Goal: Task Accomplishment & Management: Complete application form

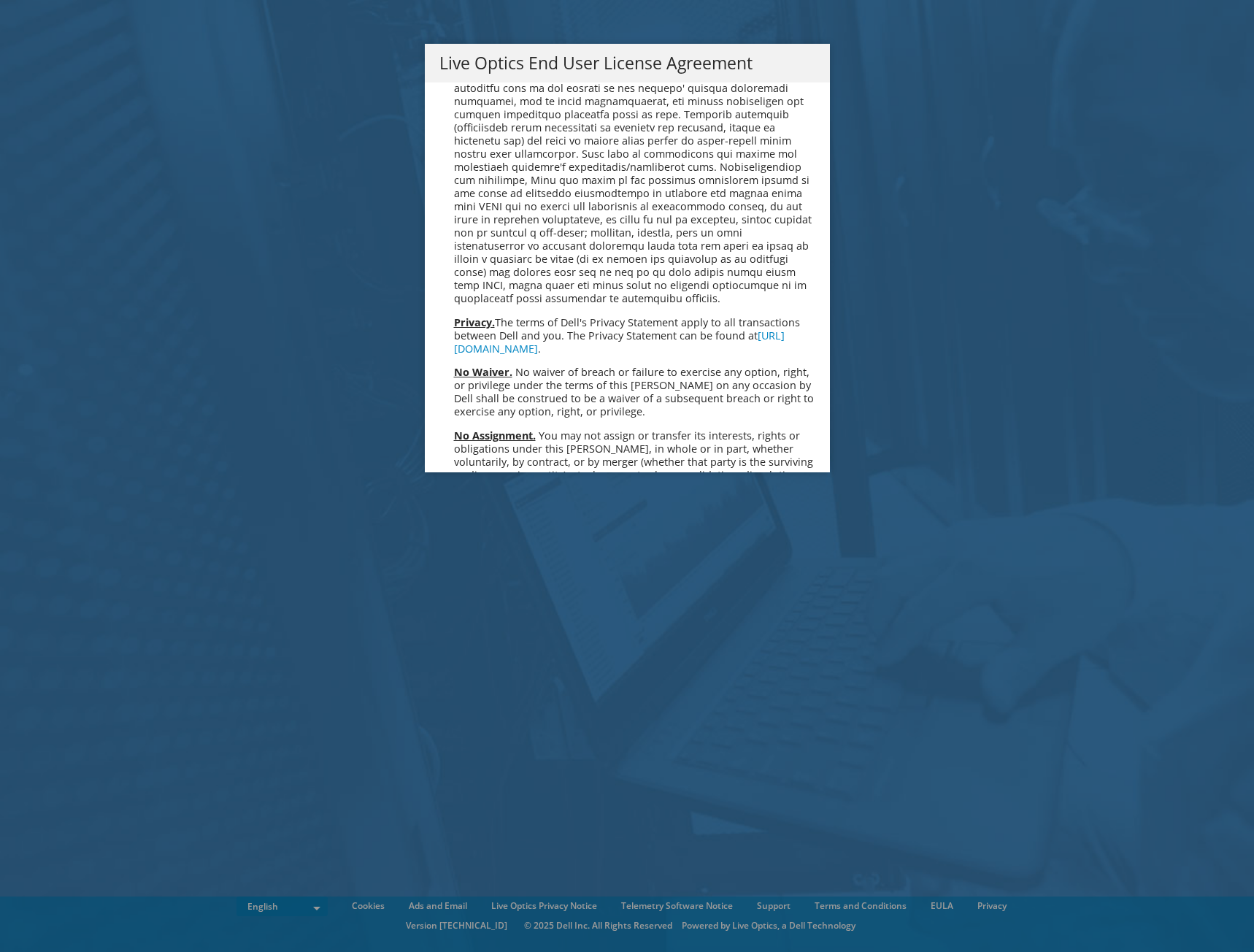
scroll to position [5521, 0]
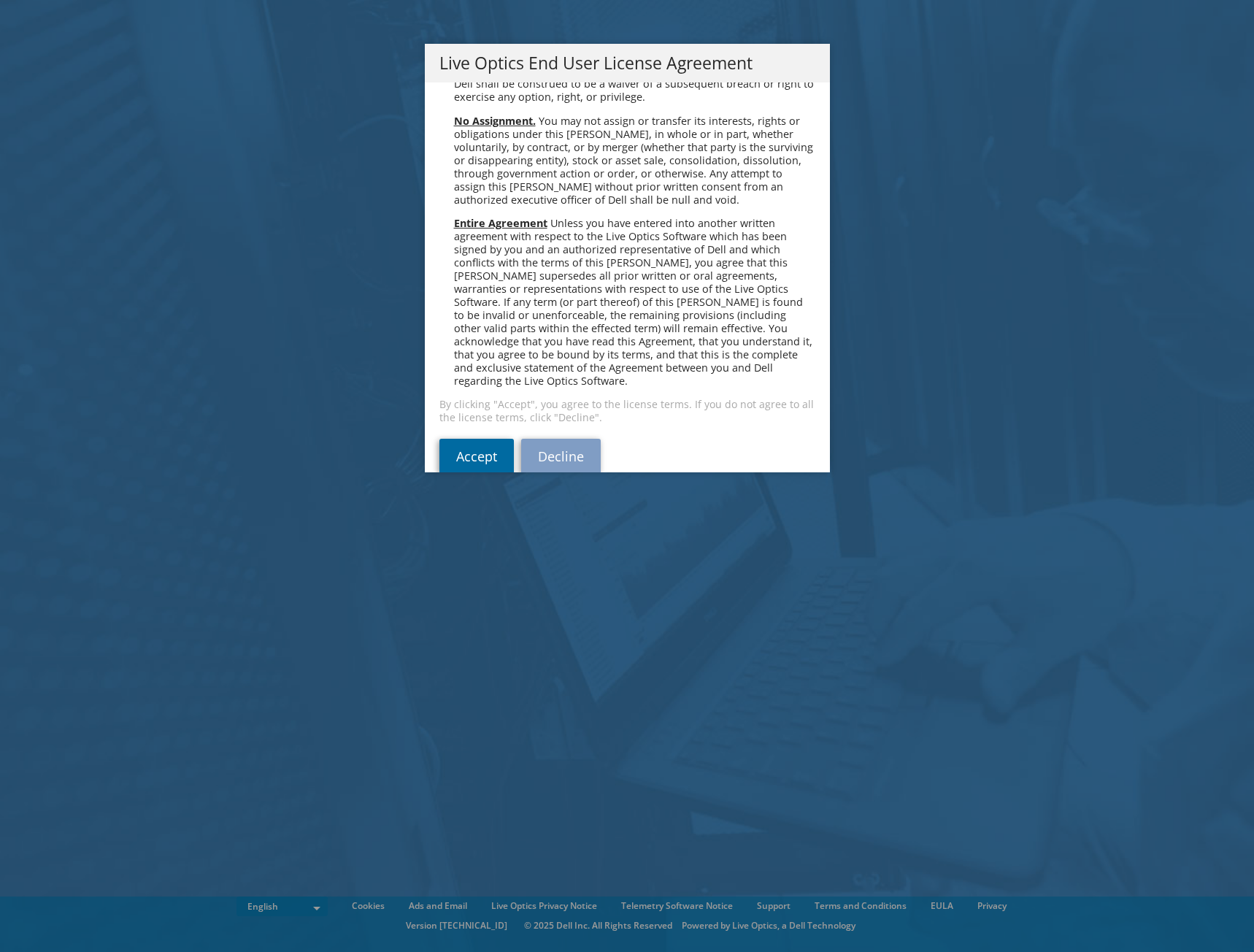
click at [464, 438] on link "Accept" at bounding box center [477, 456] width 74 height 35
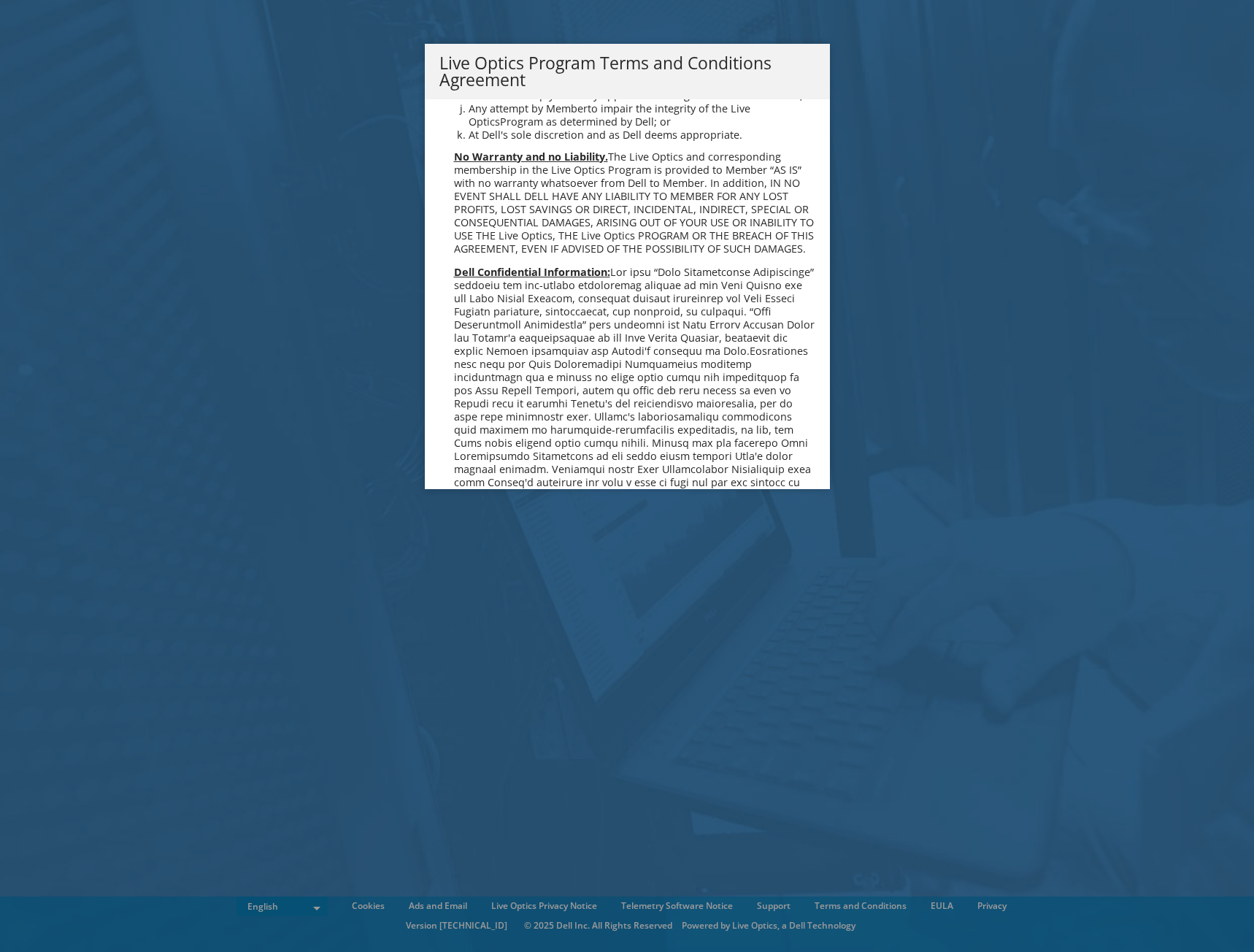
scroll to position [1046, 0]
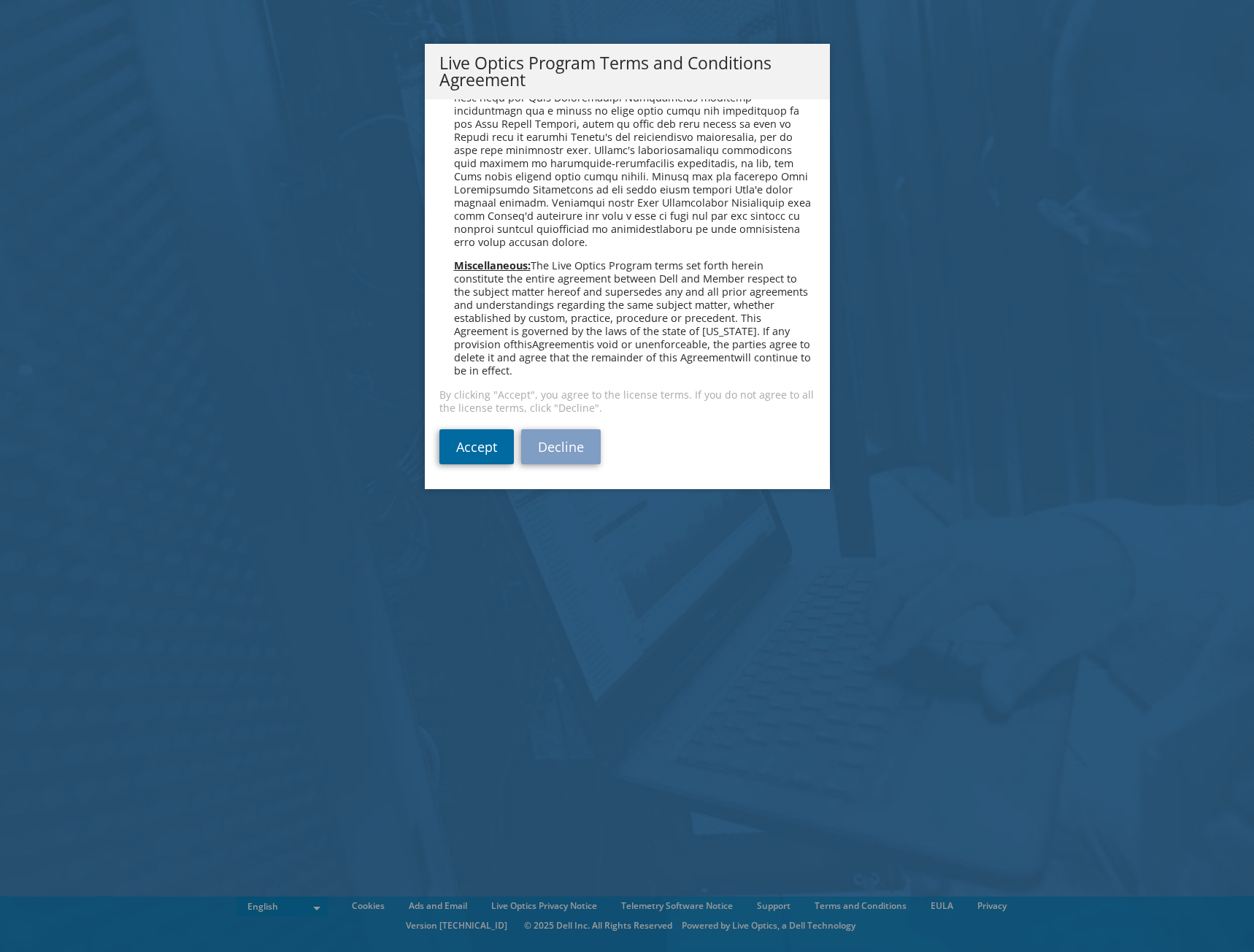
click at [477, 442] on link "Accept" at bounding box center [477, 447] width 74 height 35
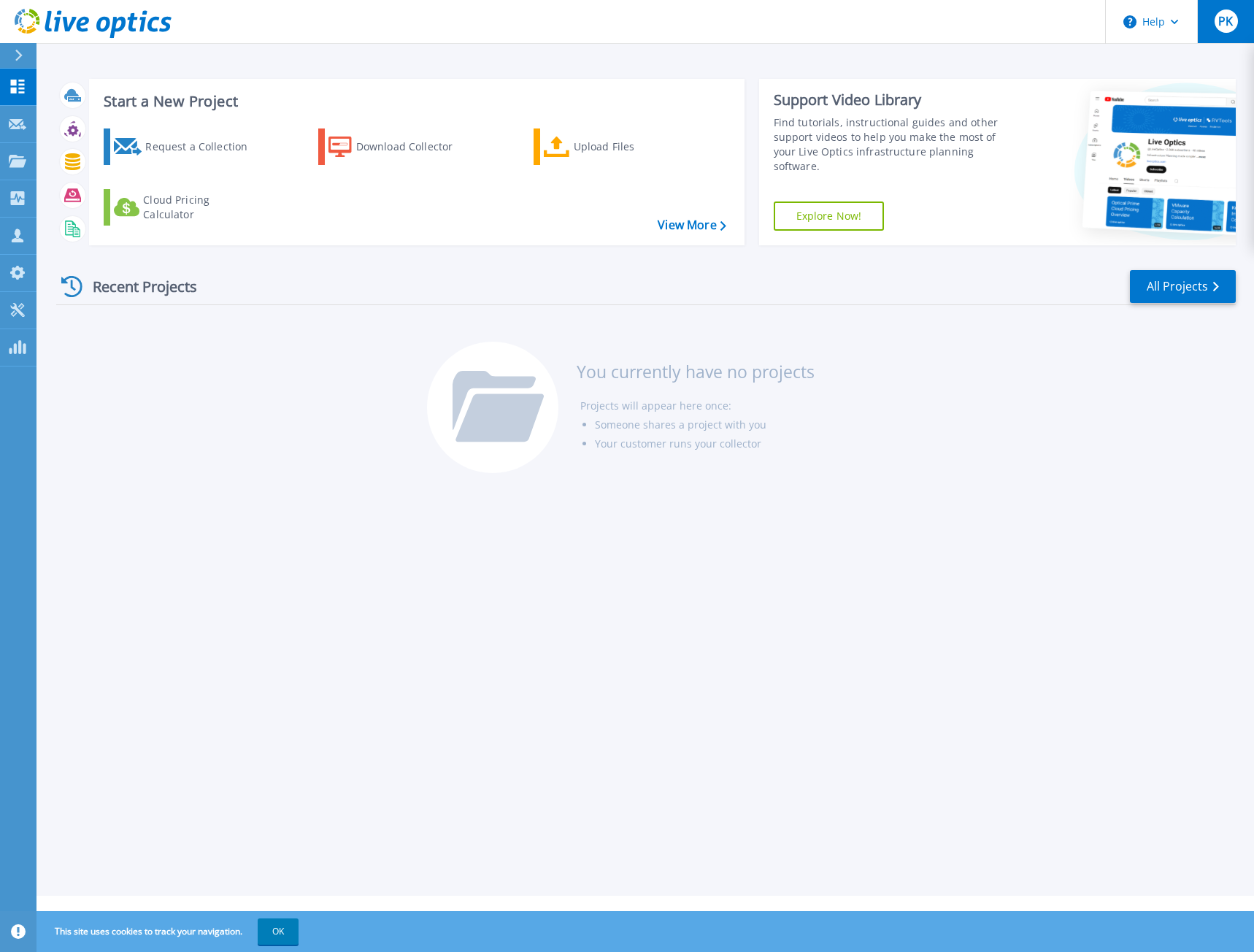
click at [1226, 24] on span "PK" at bounding box center [1226, 21] width 15 height 12
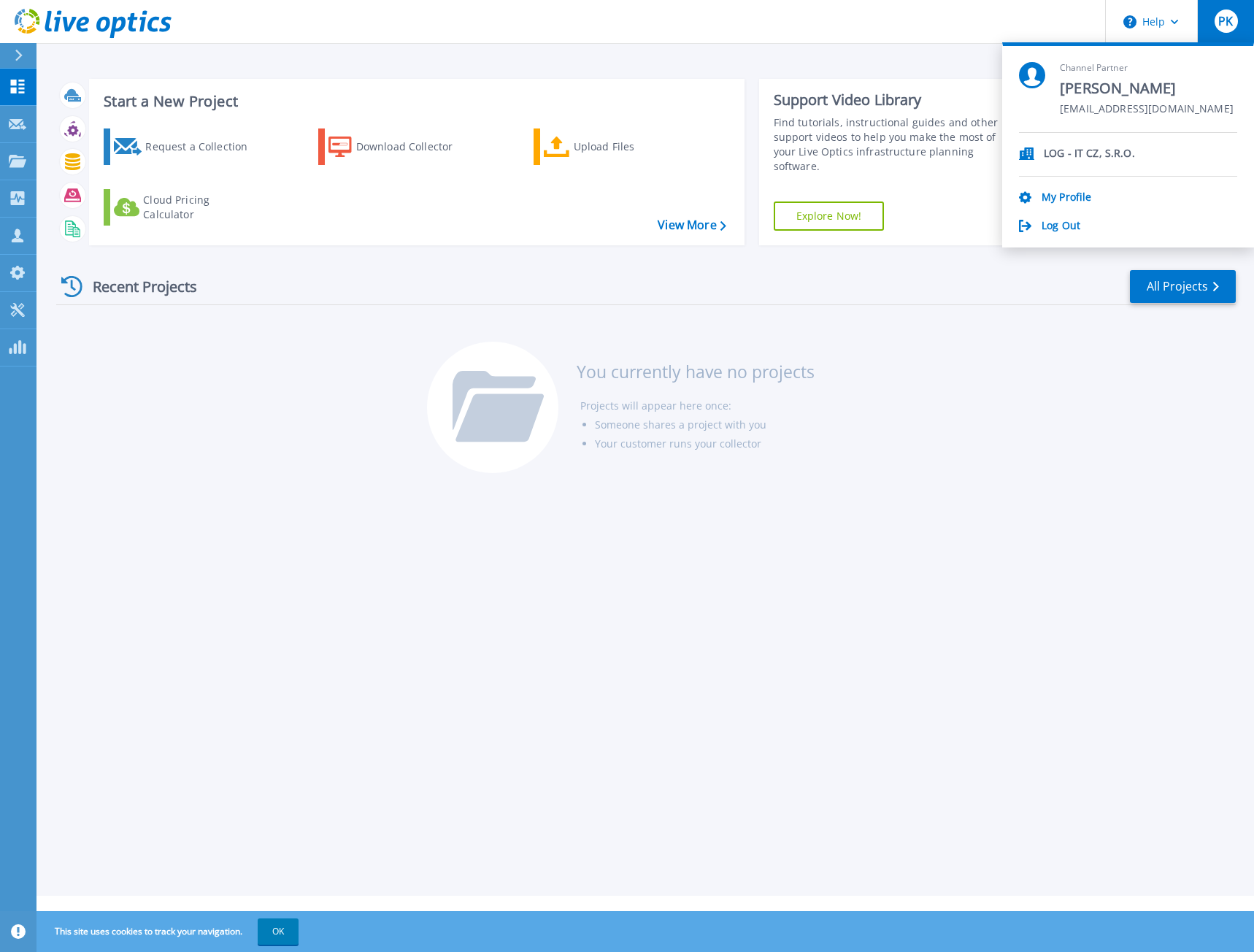
click at [1226, 24] on span "PK" at bounding box center [1226, 21] width 15 height 12
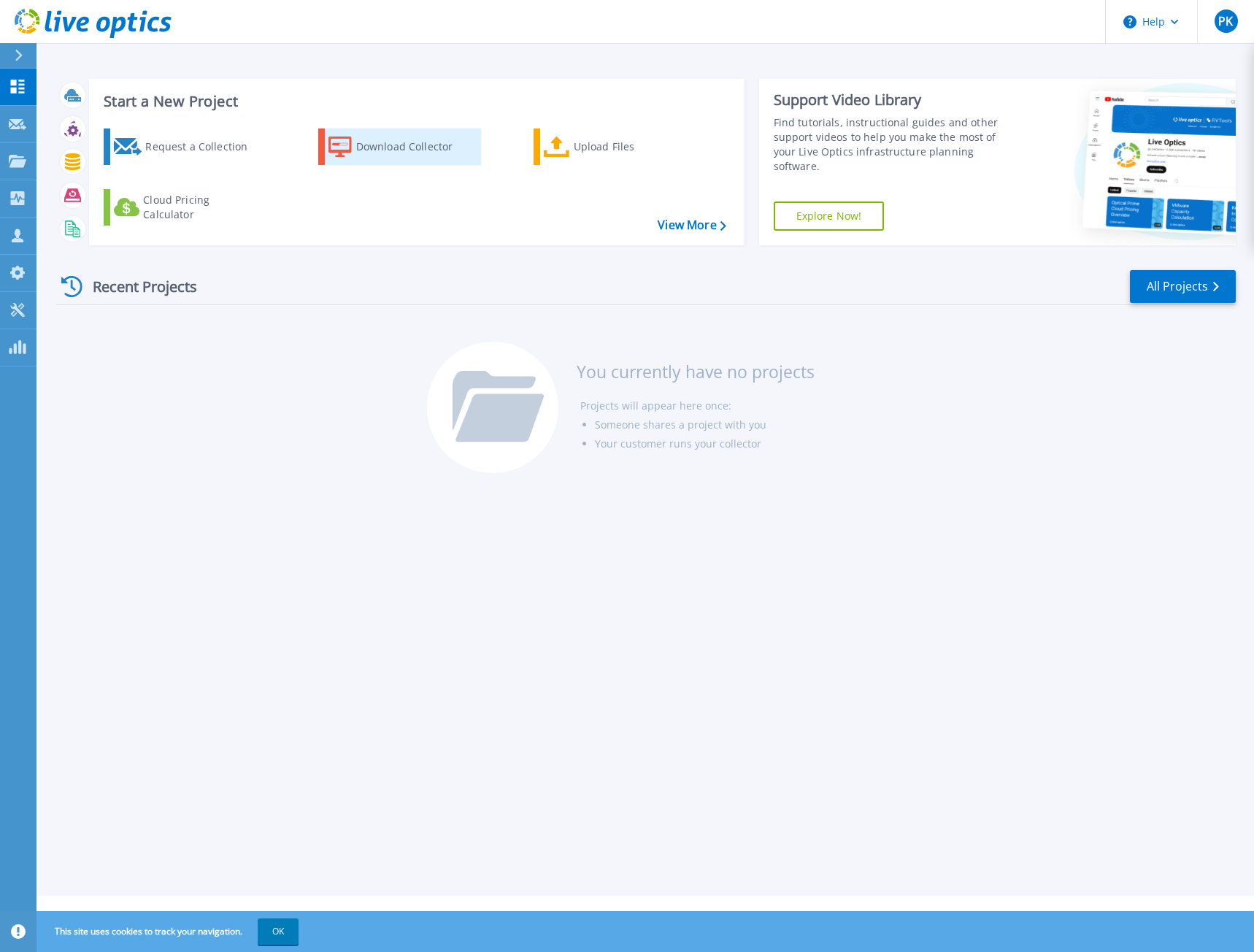
click at [379, 149] on div "Download Collector" at bounding box center [415, 146] width 117 height 29
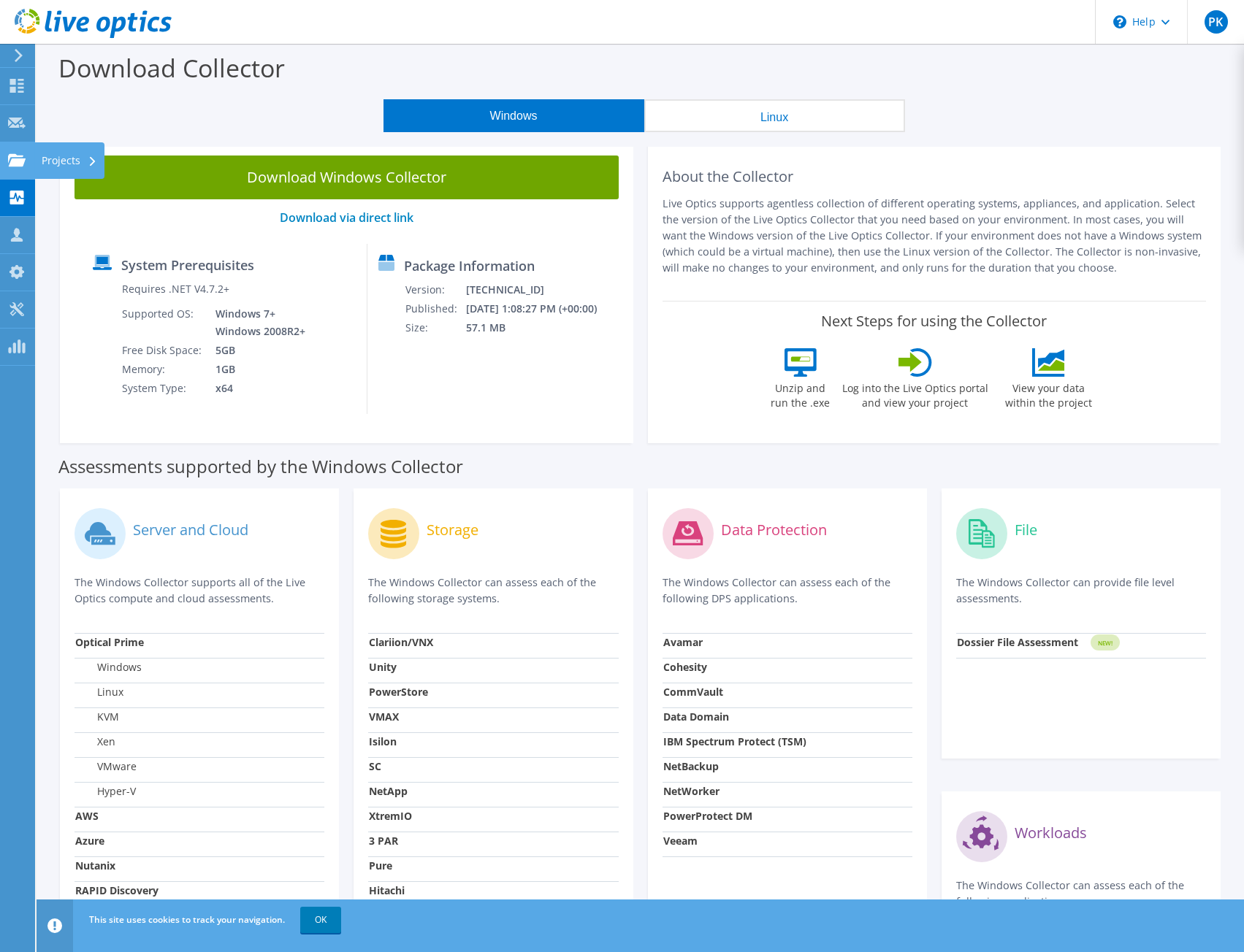
click at [15, 166] on icon at bounding box center [17, 160] width 18 height 14
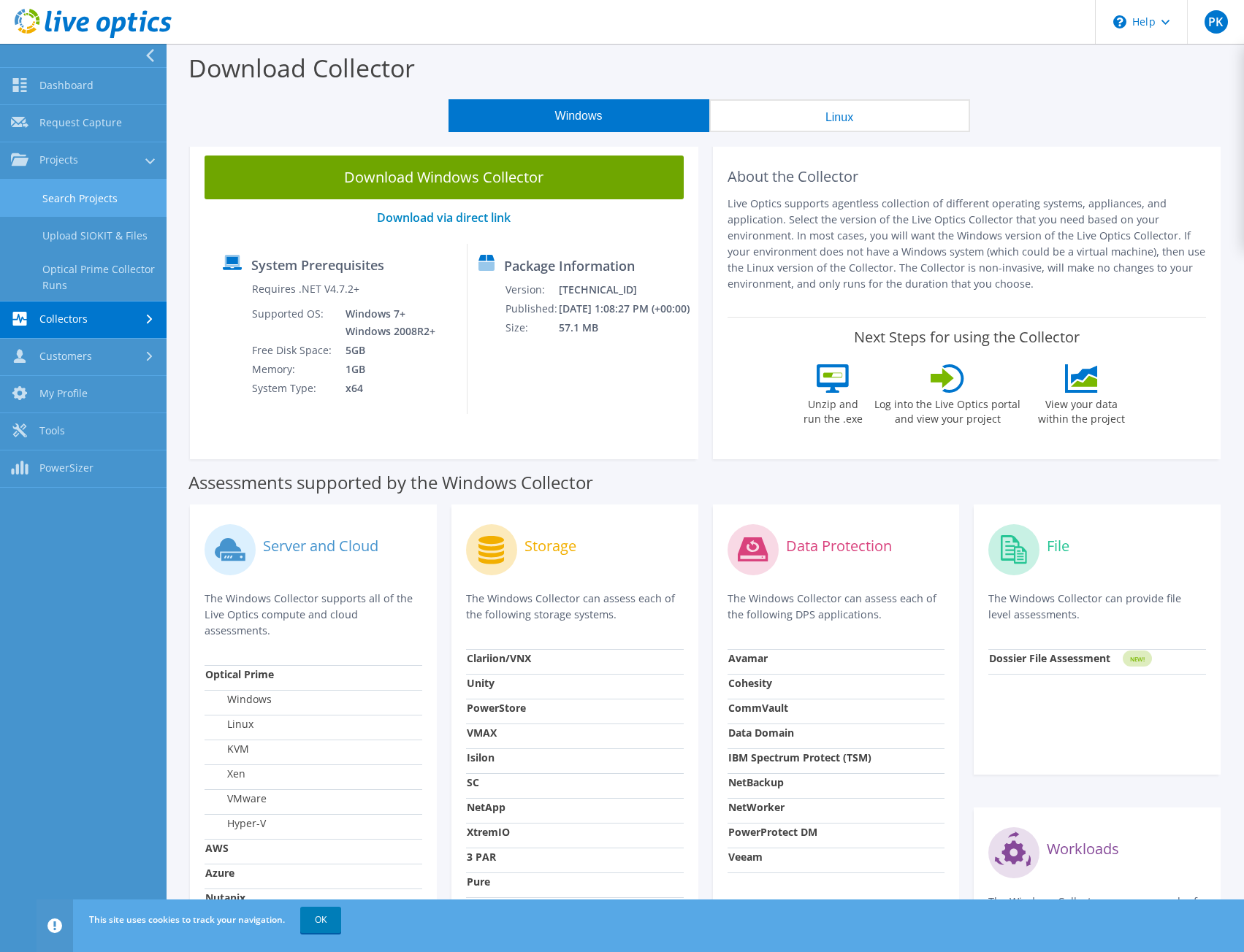
click at [92, 201] on link "Search Projects" at bounding box center [83, 198] width 166 height 37
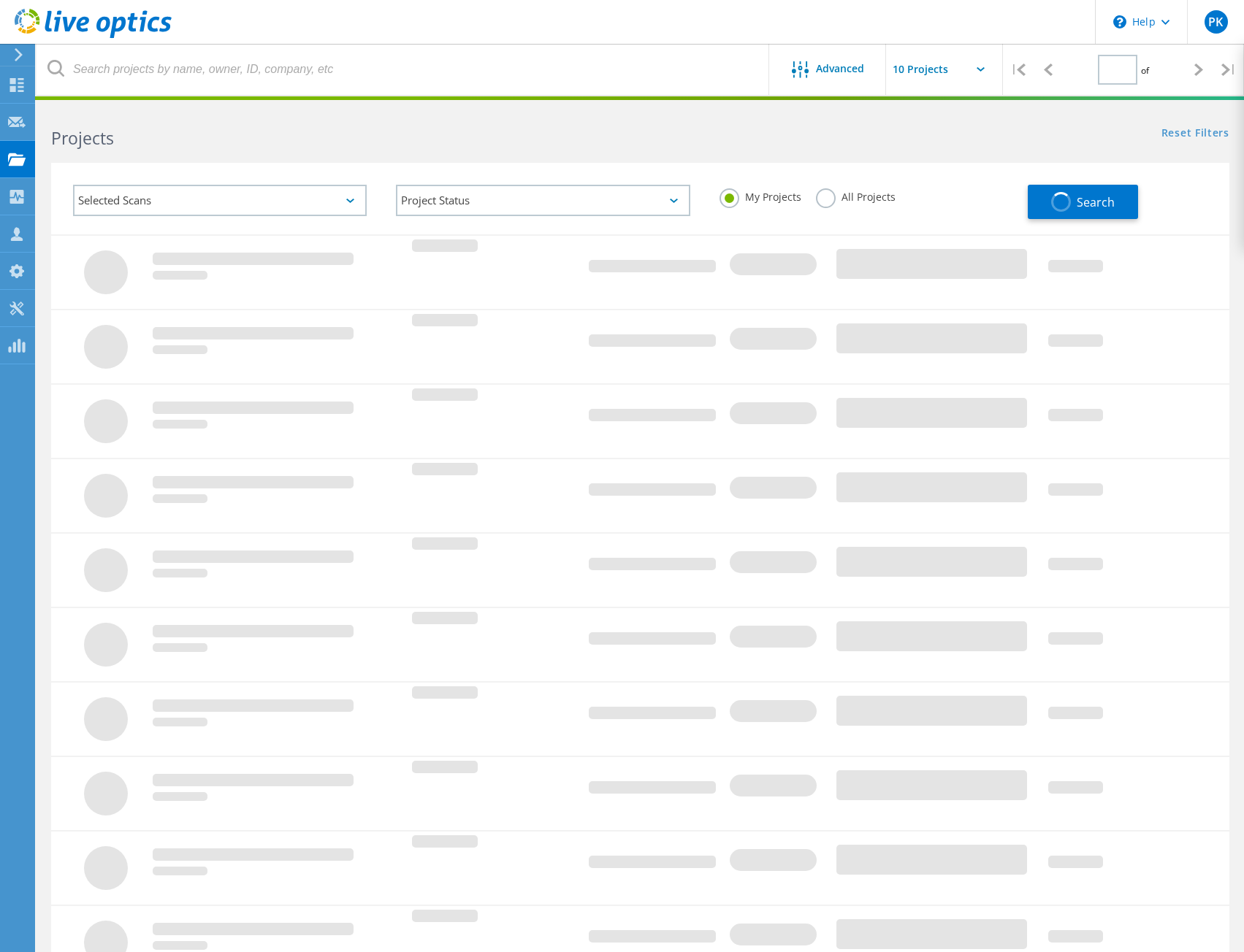
type input "1"
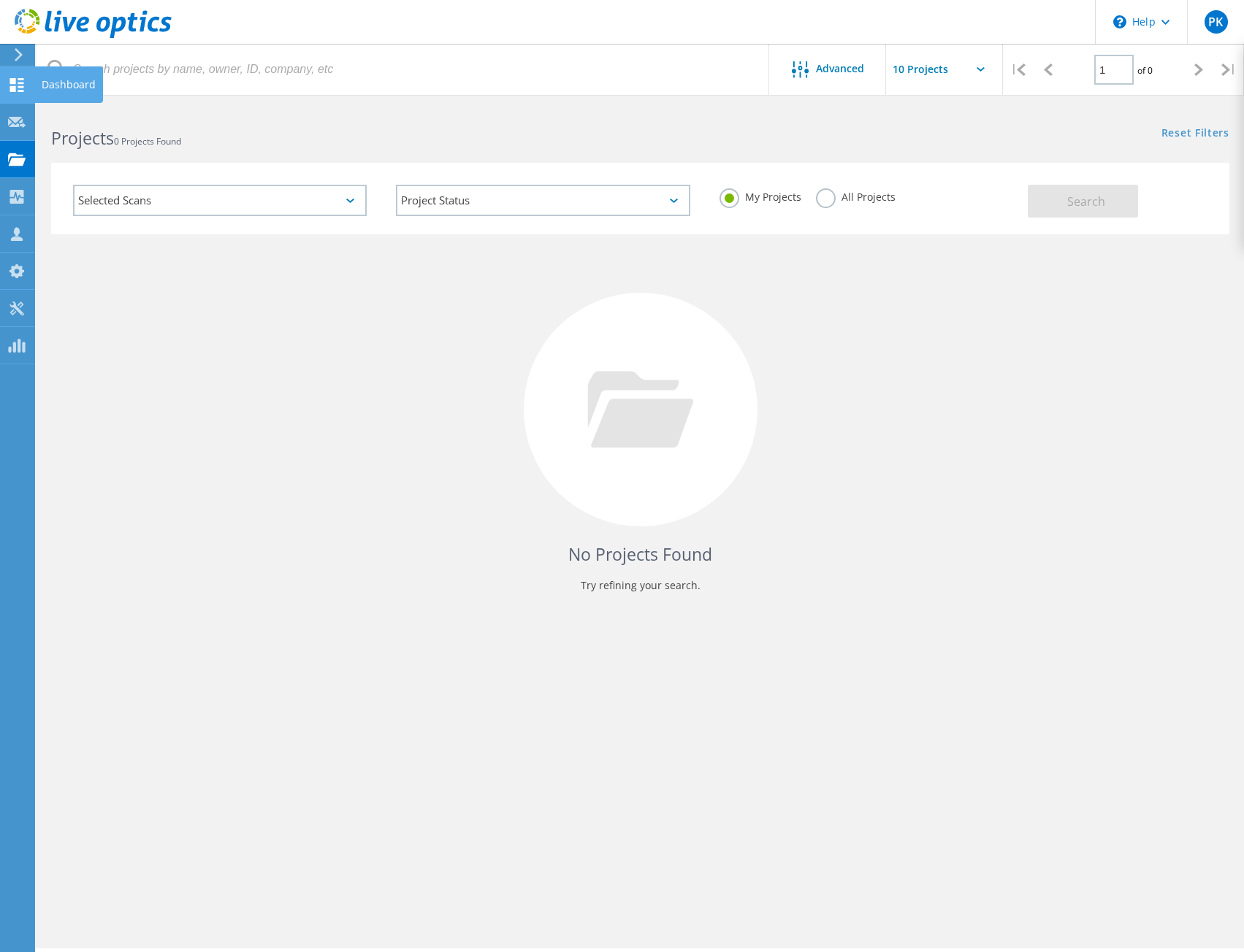
click at [15, 93] on div at bounding box center [17, 86] width 18 height 16
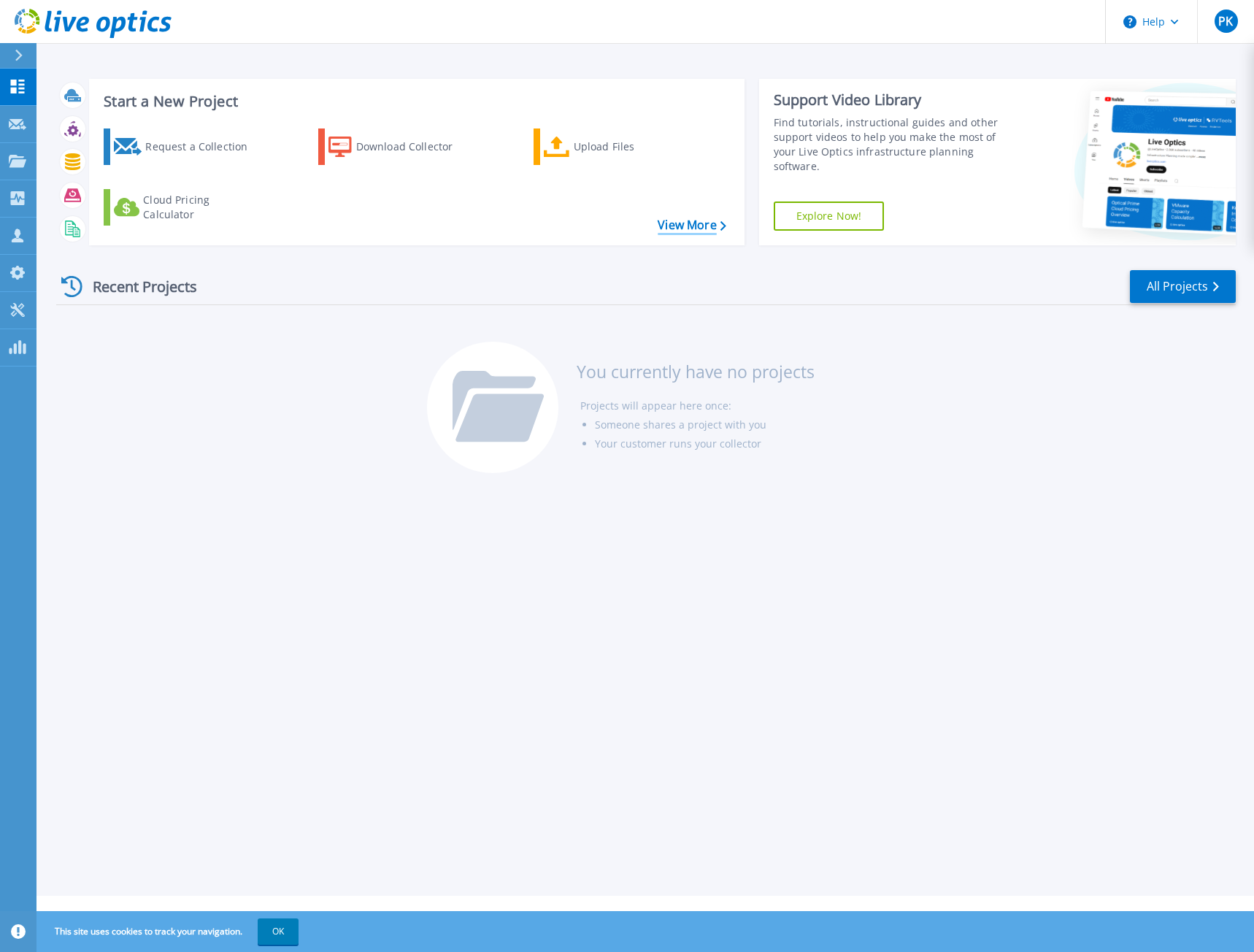
click at [684, 226] on link "View More" at bounding box center [691, 225] width 68 height 14
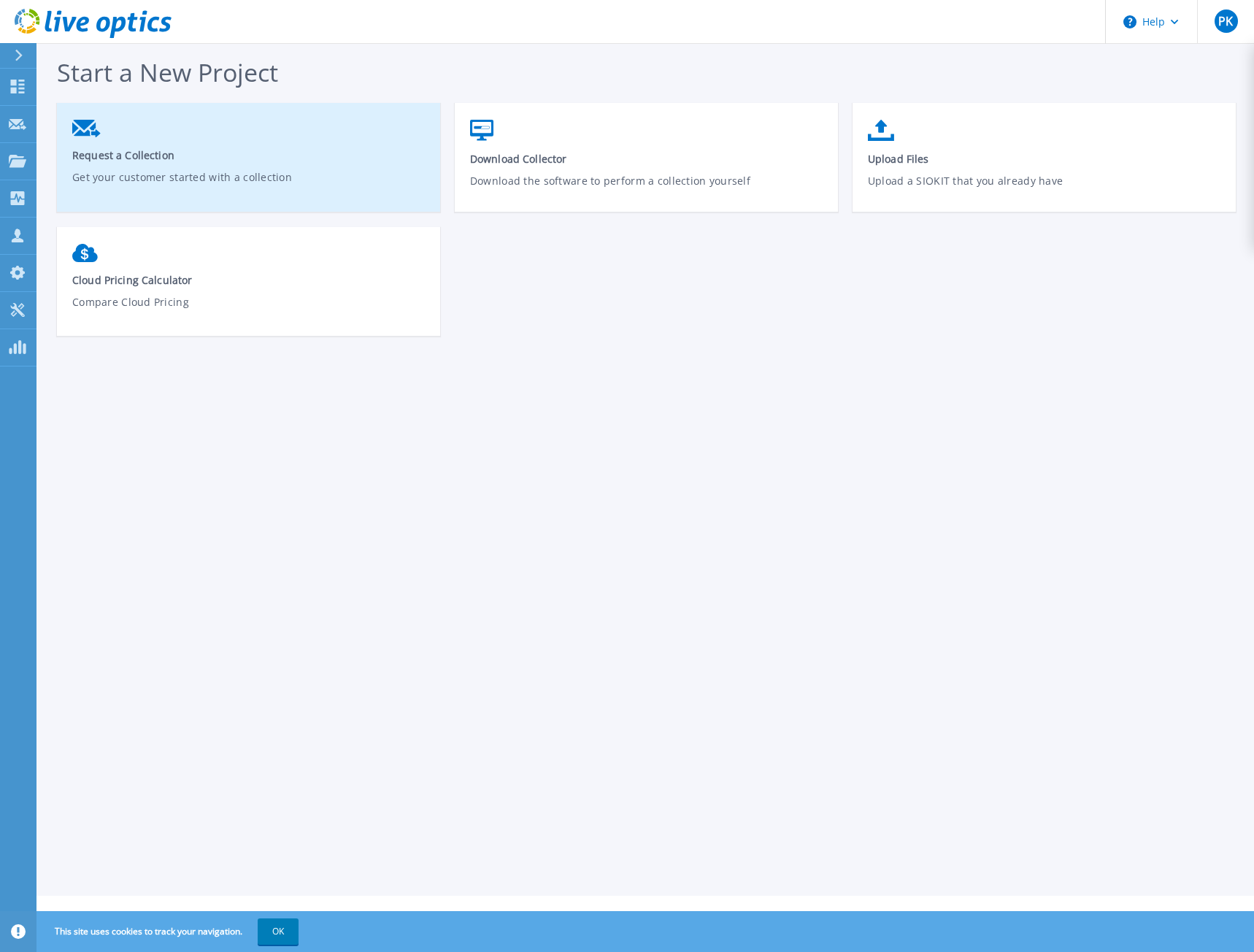
click at [214, 146] on link "Request a Collection Get your customer started with a collection" at bounding box center [248, 163] width 384 height 100
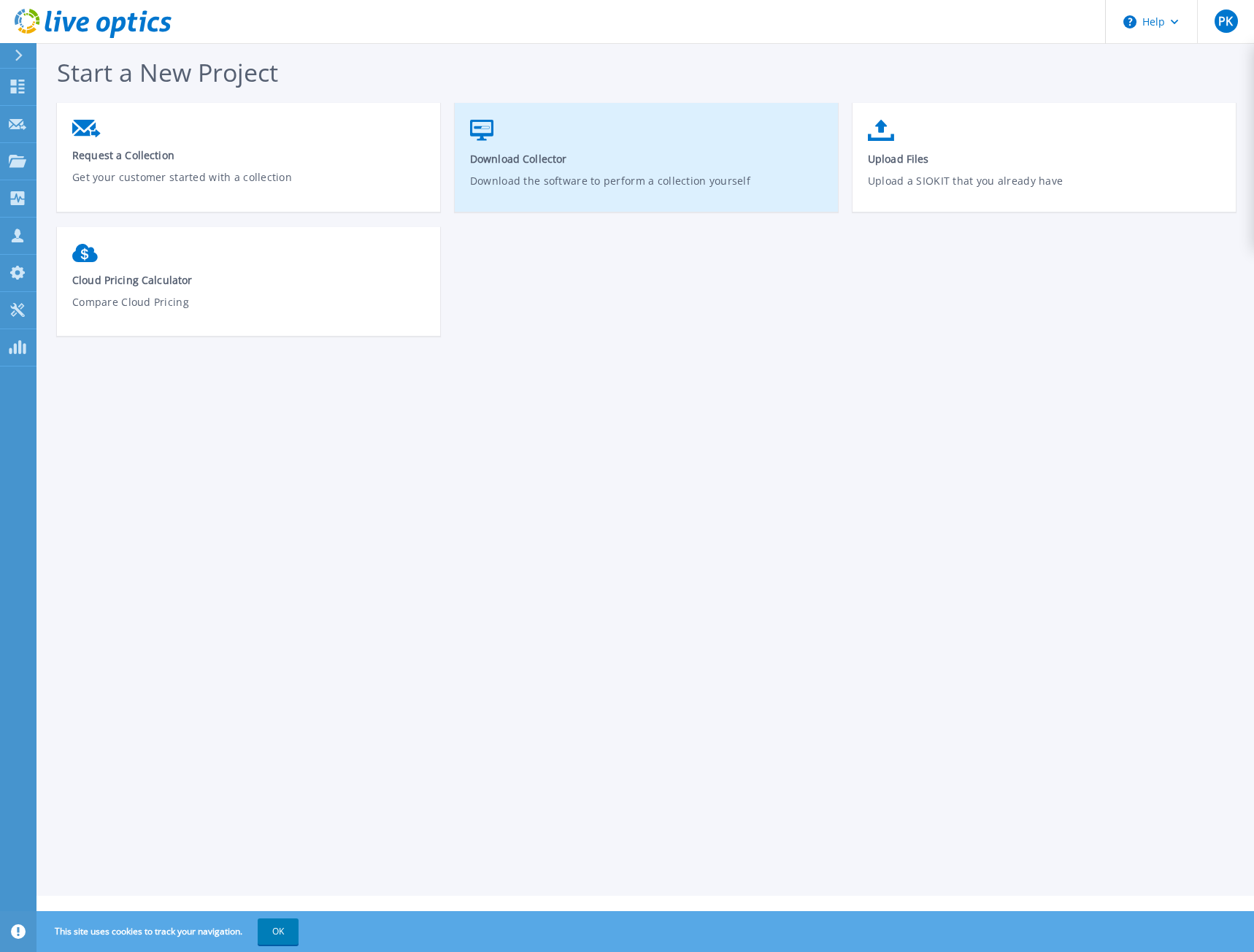
click at [612, 163] on span "Download Collector" at bounding box center [647, 158] width 353 height 14
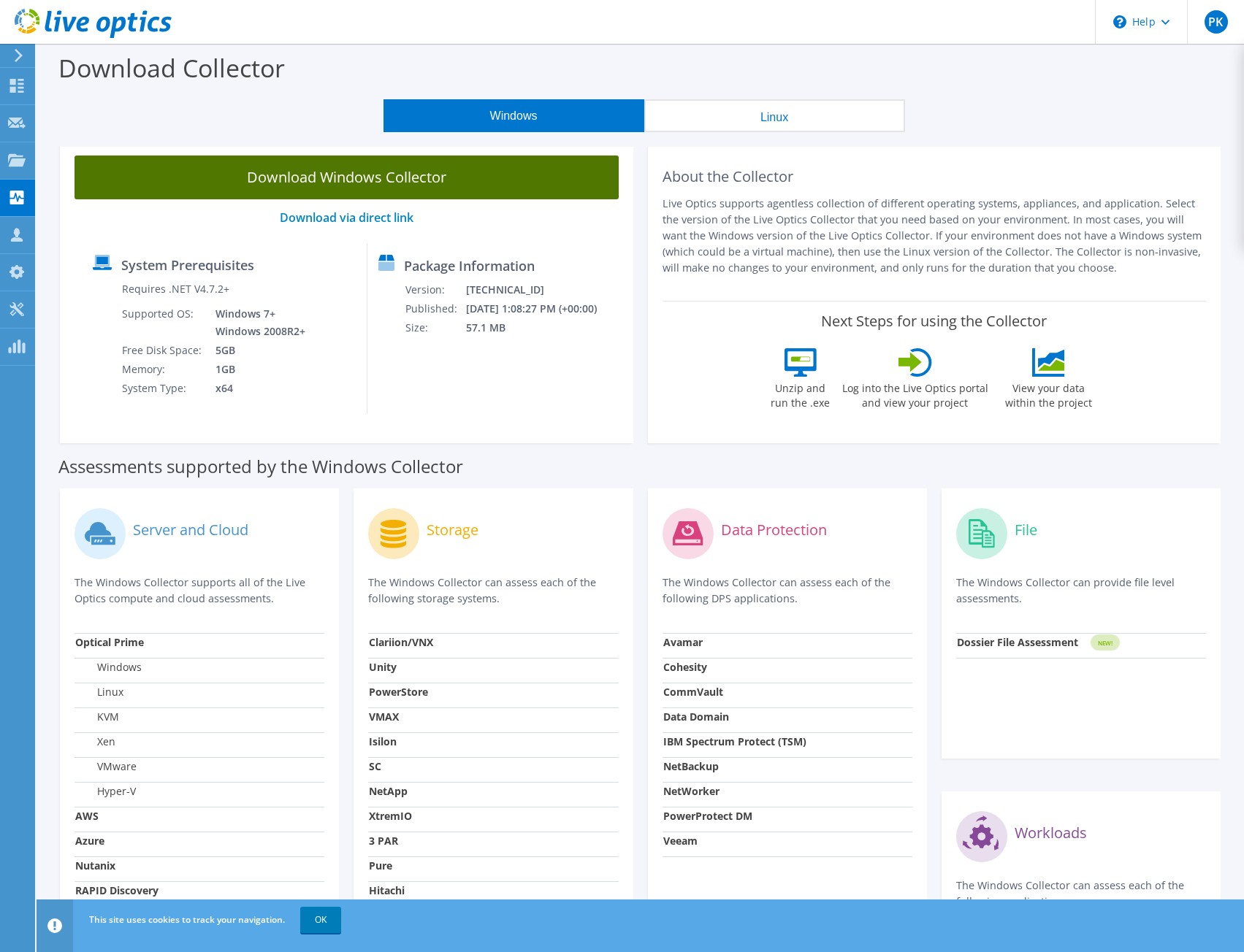
click at [351, 176] on link "Download Windows Collector" at bounding box center [347, 176] width 544 height 44
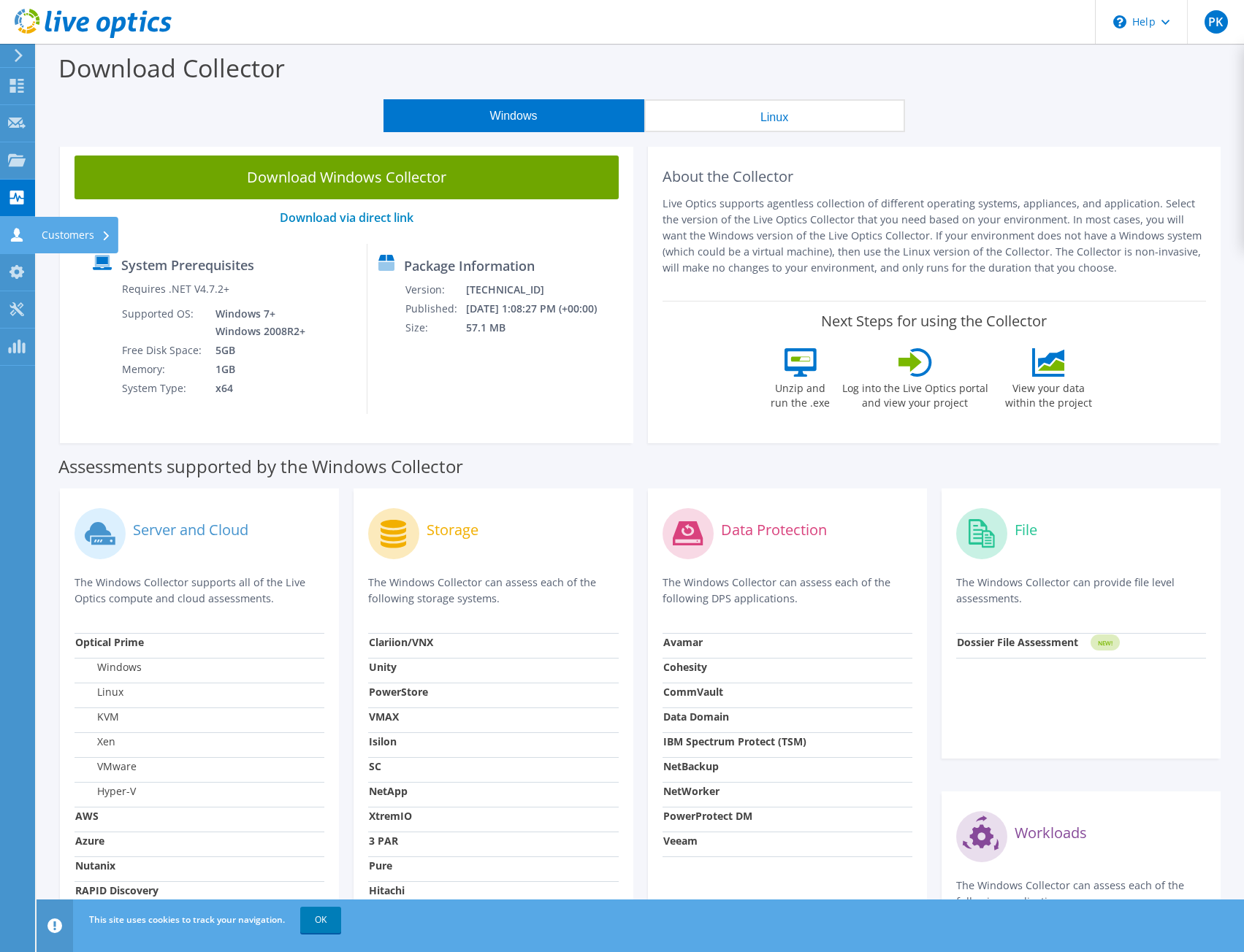
click at [18, 237] on icon at bounding box center [17, 234] width 18 height 14
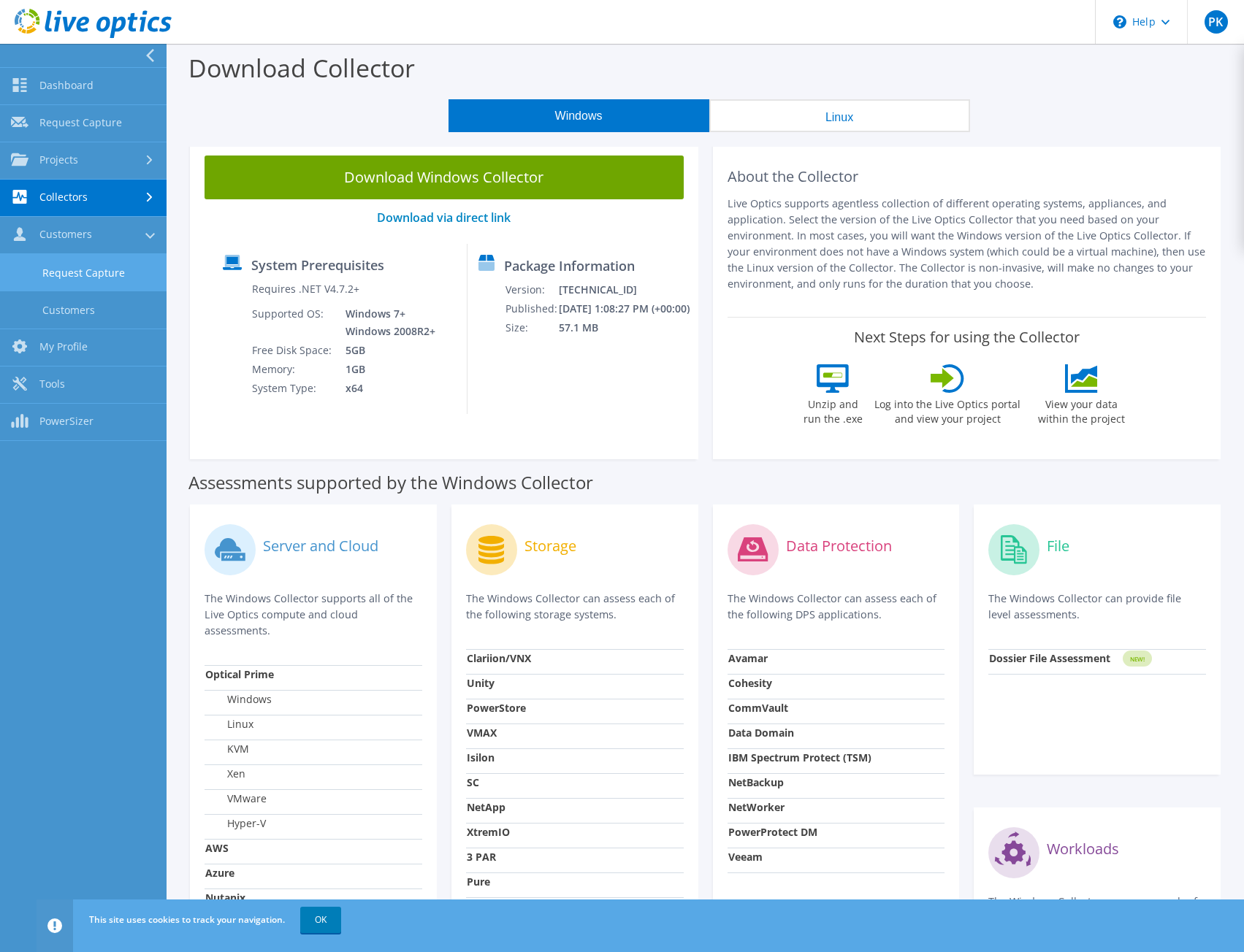
click at [94, 267] on link "Request Capture" at bounding box center [83, 273] width 166 height 37
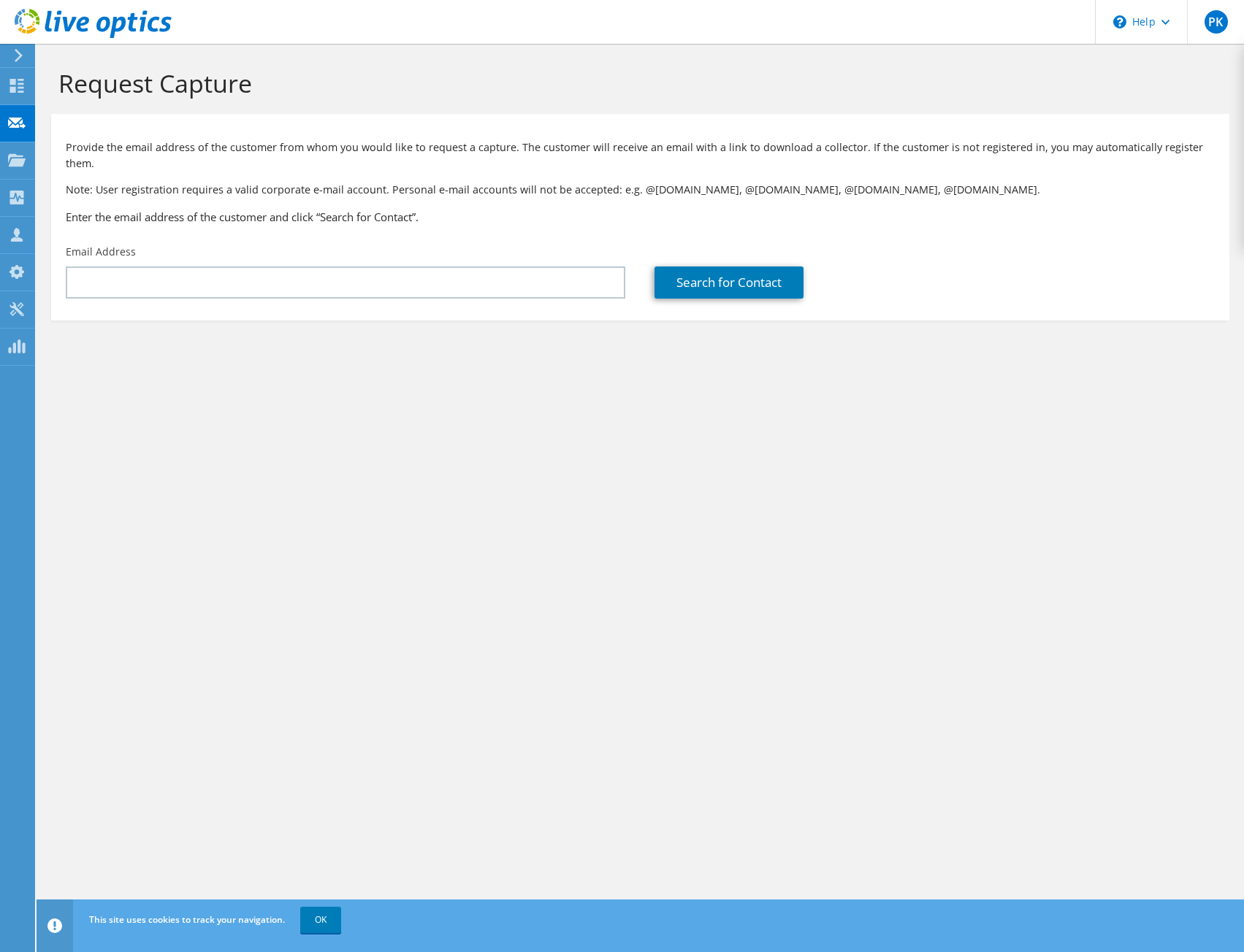
drag, startPoint x: 118, startPoint y: 206, endPoint x: 122, endPoint y: 198, distance: 8.9
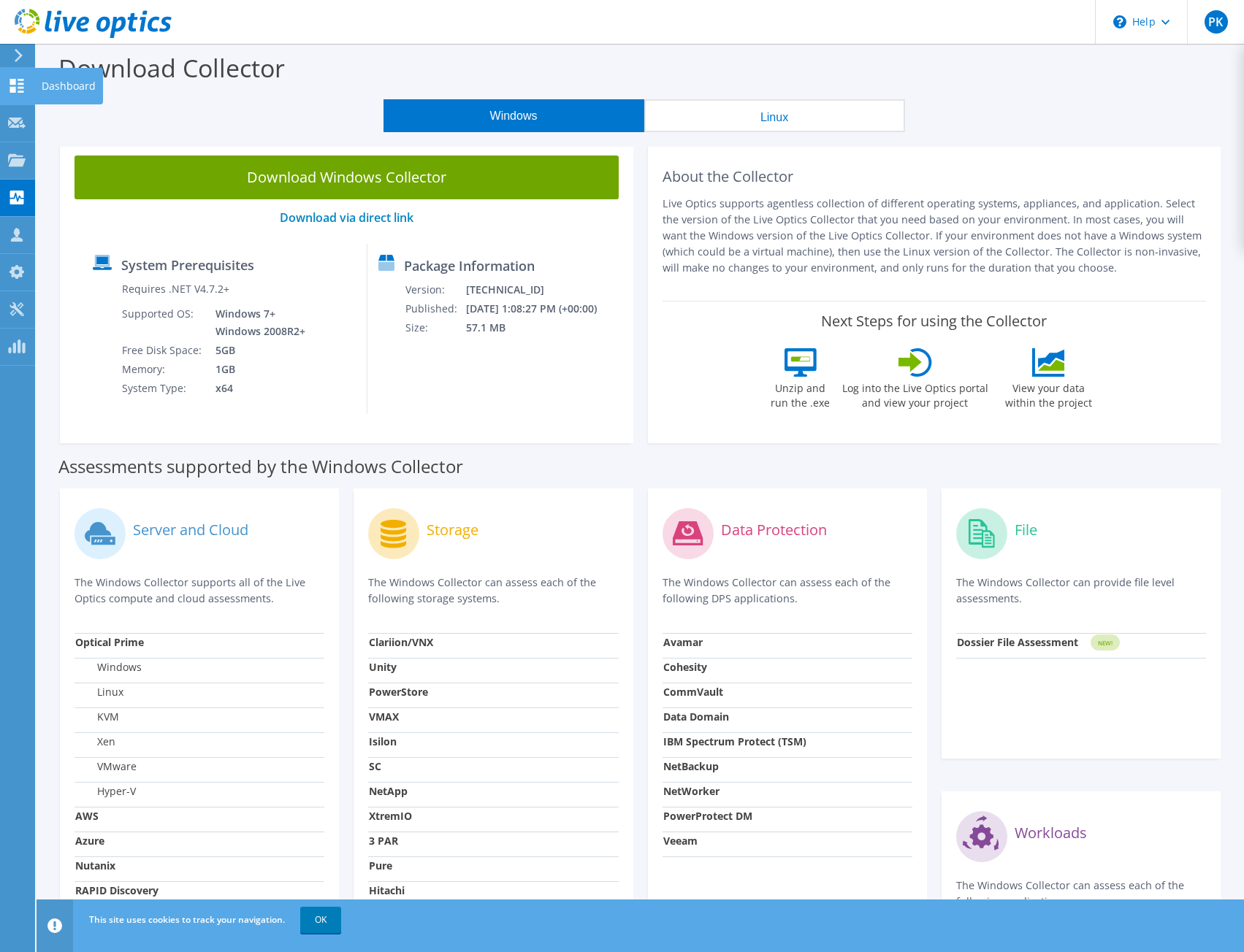
click at [14, 91] on use at bounding box center [17, 85] width 14 height 14
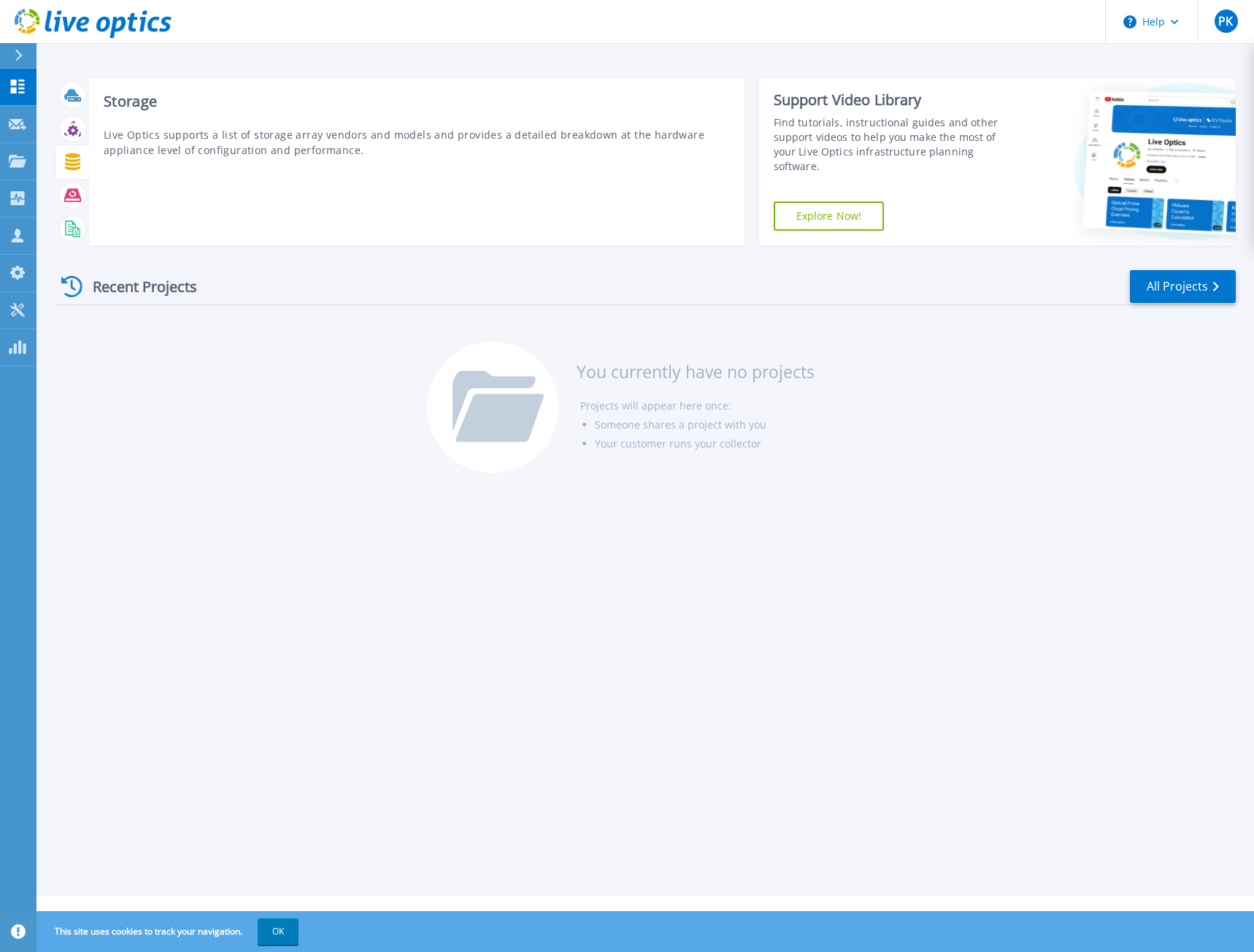
click at [72, 169] on icon at bounding box center [72, 162] width 16 height 17
click at [73, 160] on icon at bounding box center [72, 162] width 17 height 17
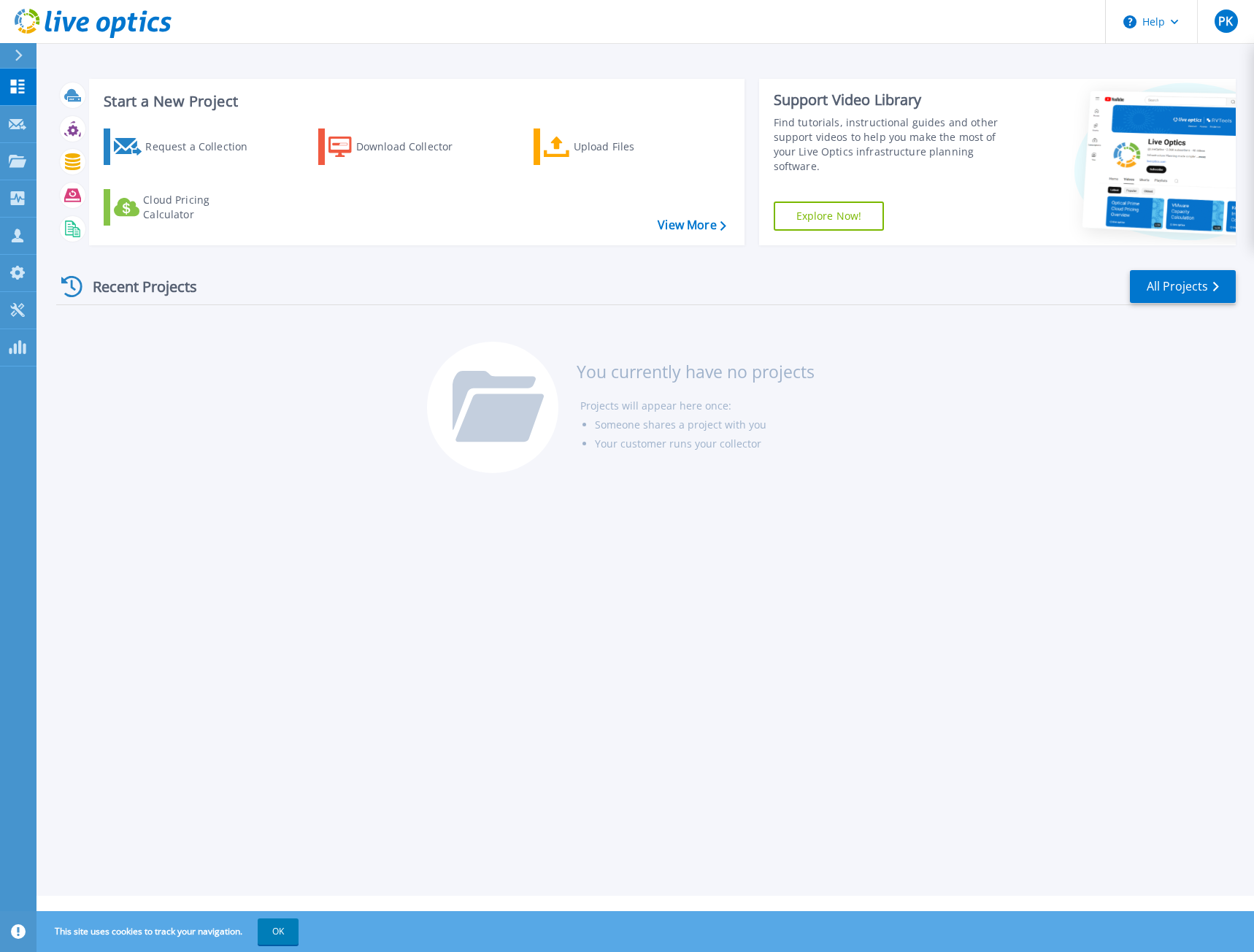
click at [869, 215] on link "Explore Now!" at bounding box center [829, 215] width 111 height 29
click at [691, 224] on link "View More" at bounding box center [691, 225] width 68 height 14
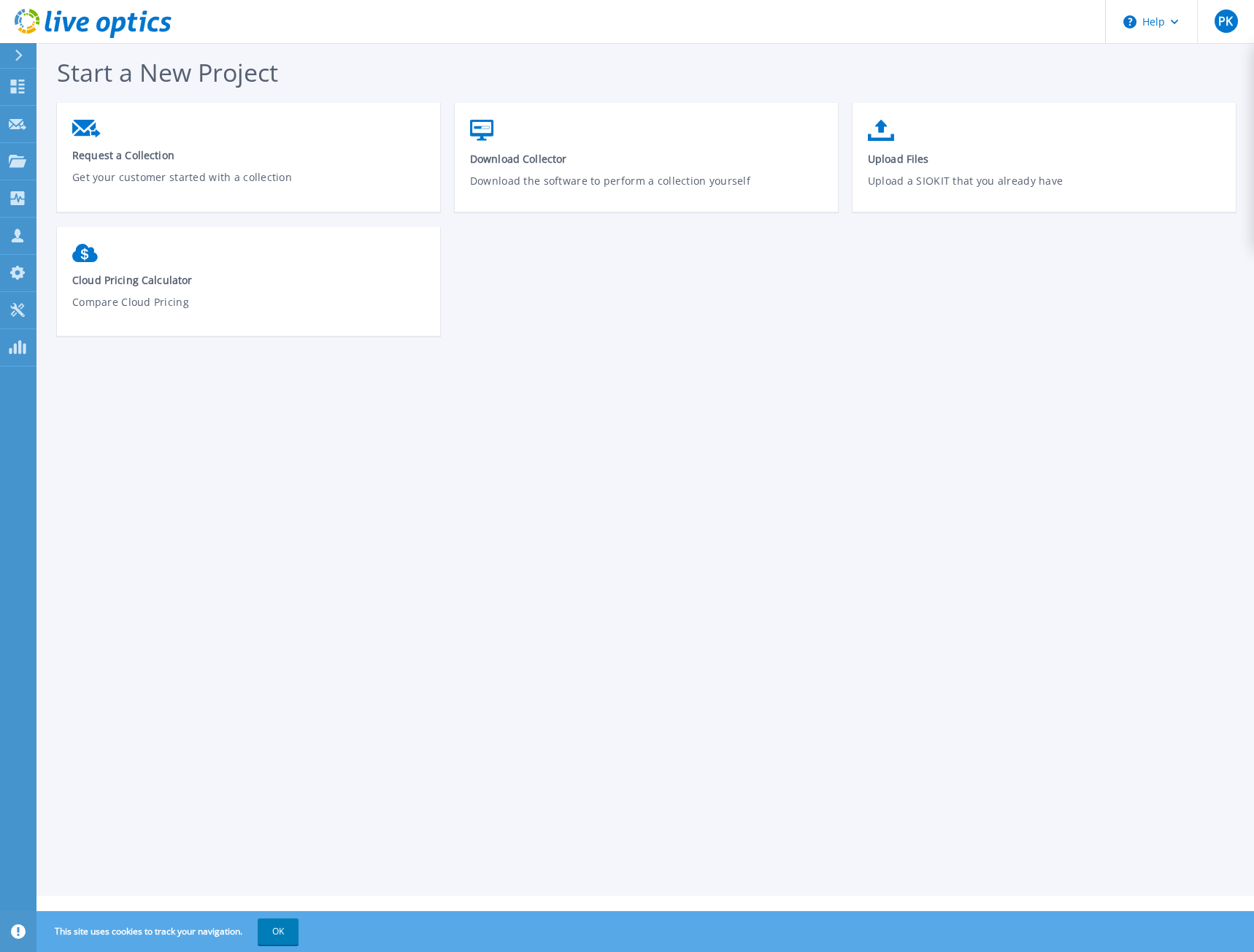
click at [215, 424] on div "Start a New Project Request a Collection Get your customer started with a colle…" at bounding box center [645, 448] width 1218 height 895
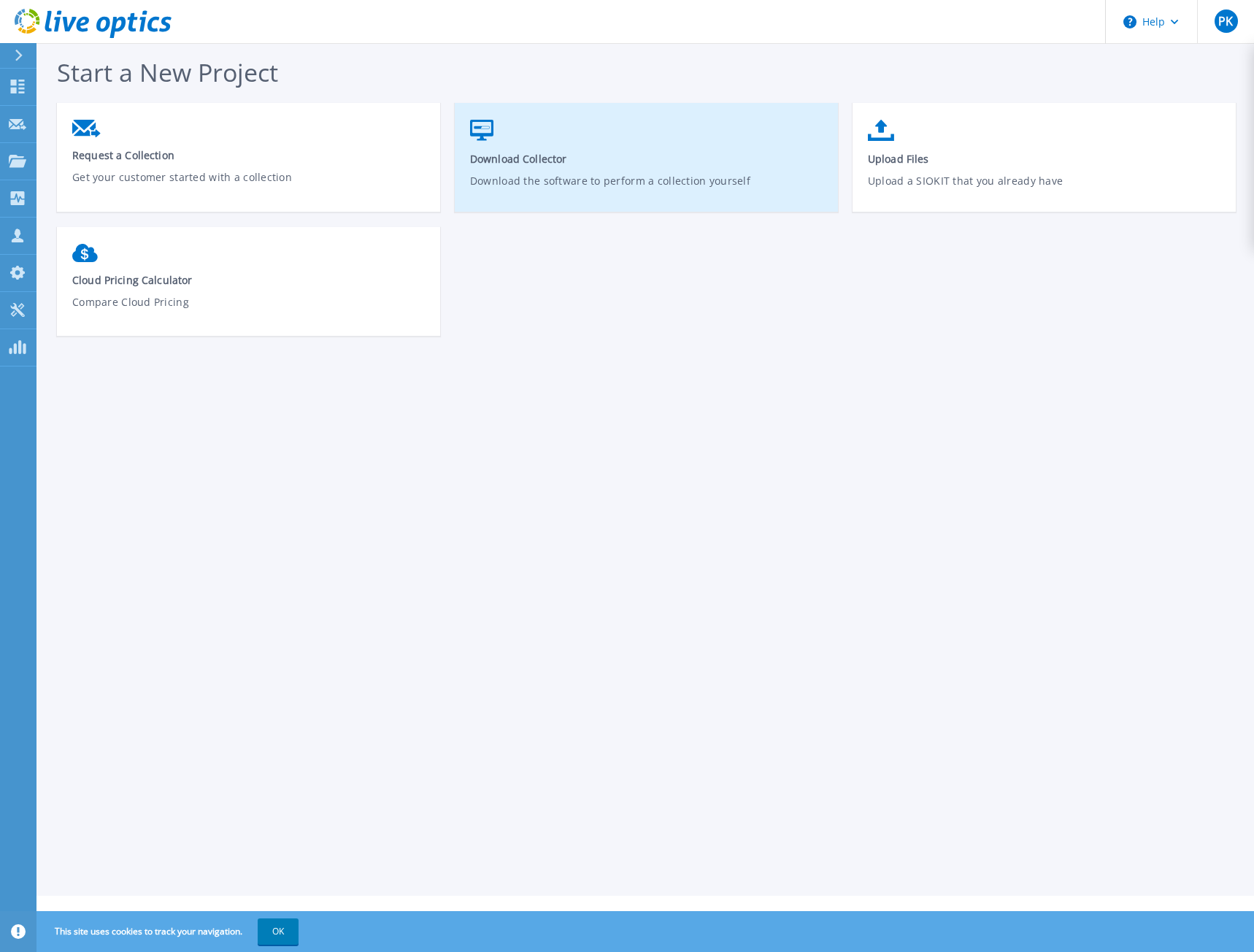
click at [561, 156] on span "Download Collector" at bounding box center [647, 158] width 353 height 14
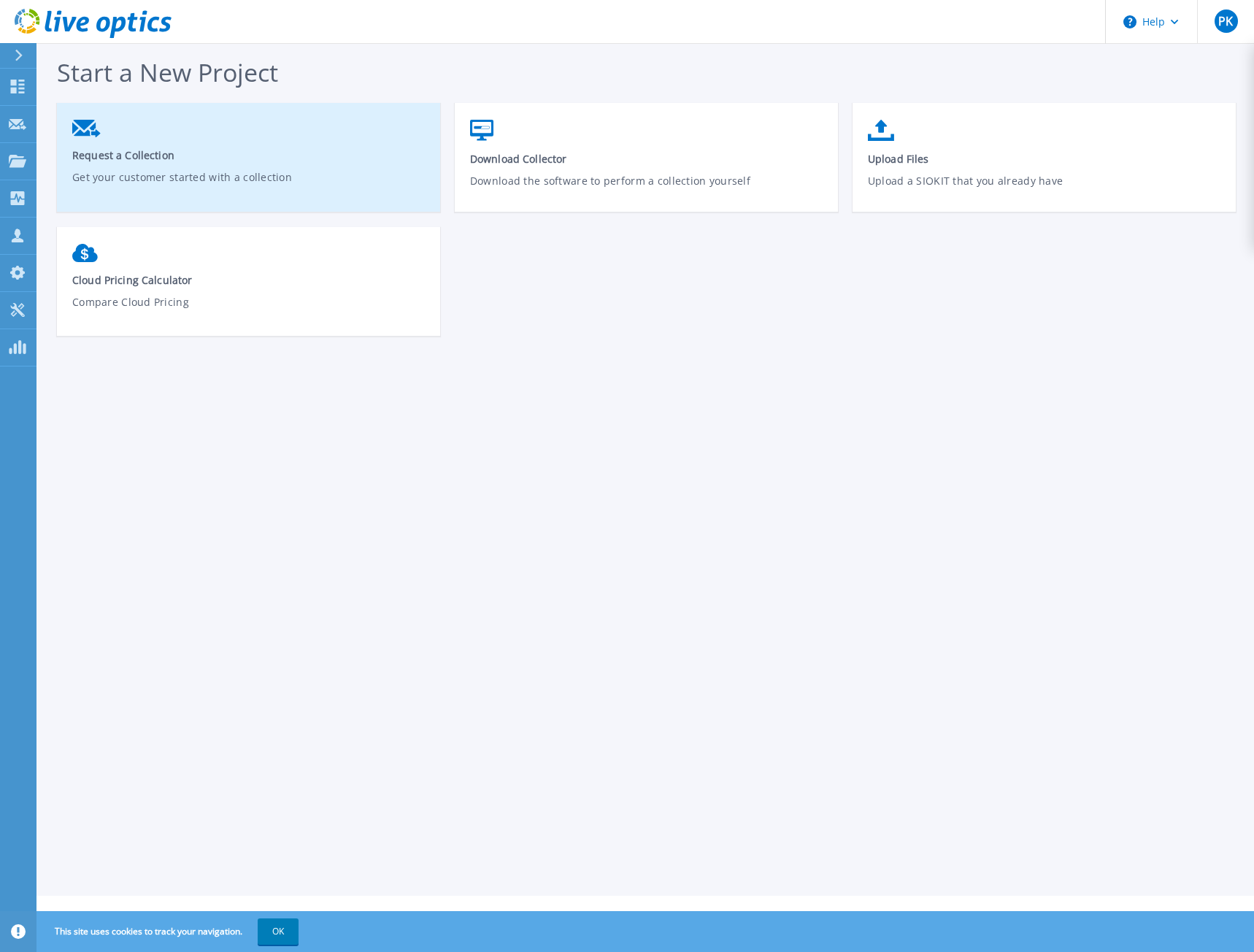
click at [213, 153] on span "Request a Collection" at bounding box center [249, 155] width 353 height 14
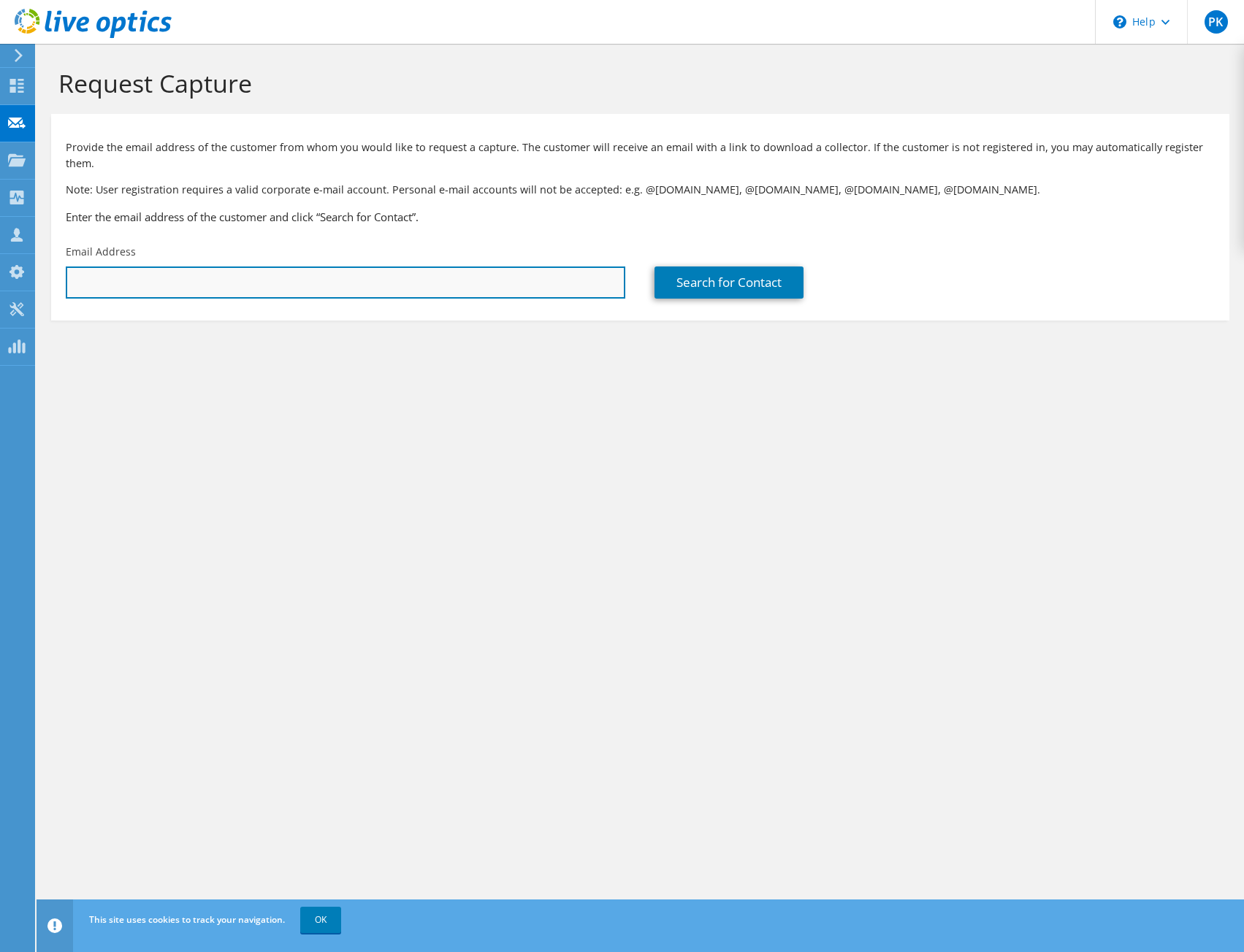
click at [295, 267] on input "text" at bounding box center [346, 282] width 559 height 33
click at [278, 267] on input "text" at bounding box center [346, 282] width 559 height 33
type input "[EMAIL_ADDRESS][DOMAIN_NAME]"
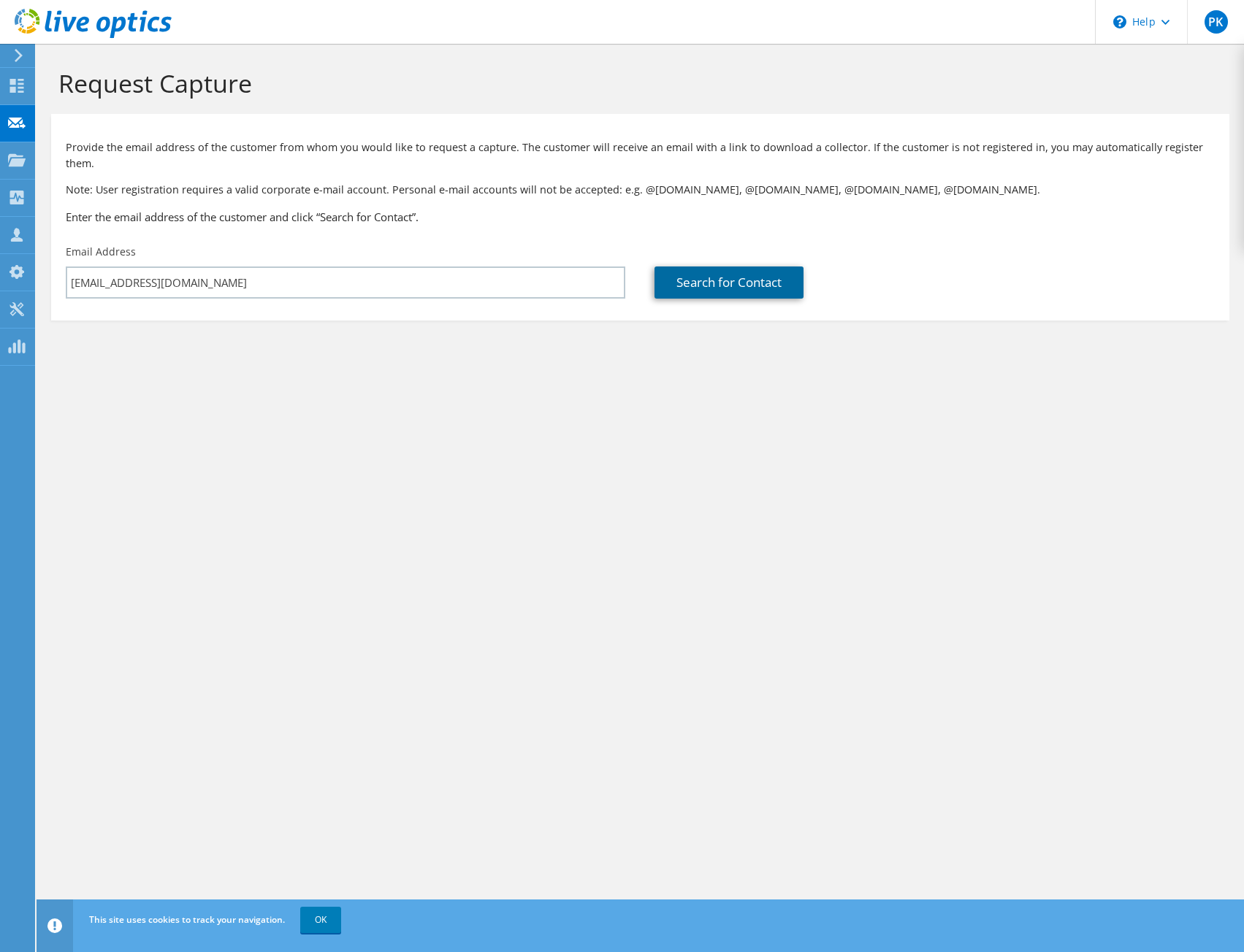
click at [747, 267] on link "Search for Contact" at bounding box center [728, 282] width 149 height 33
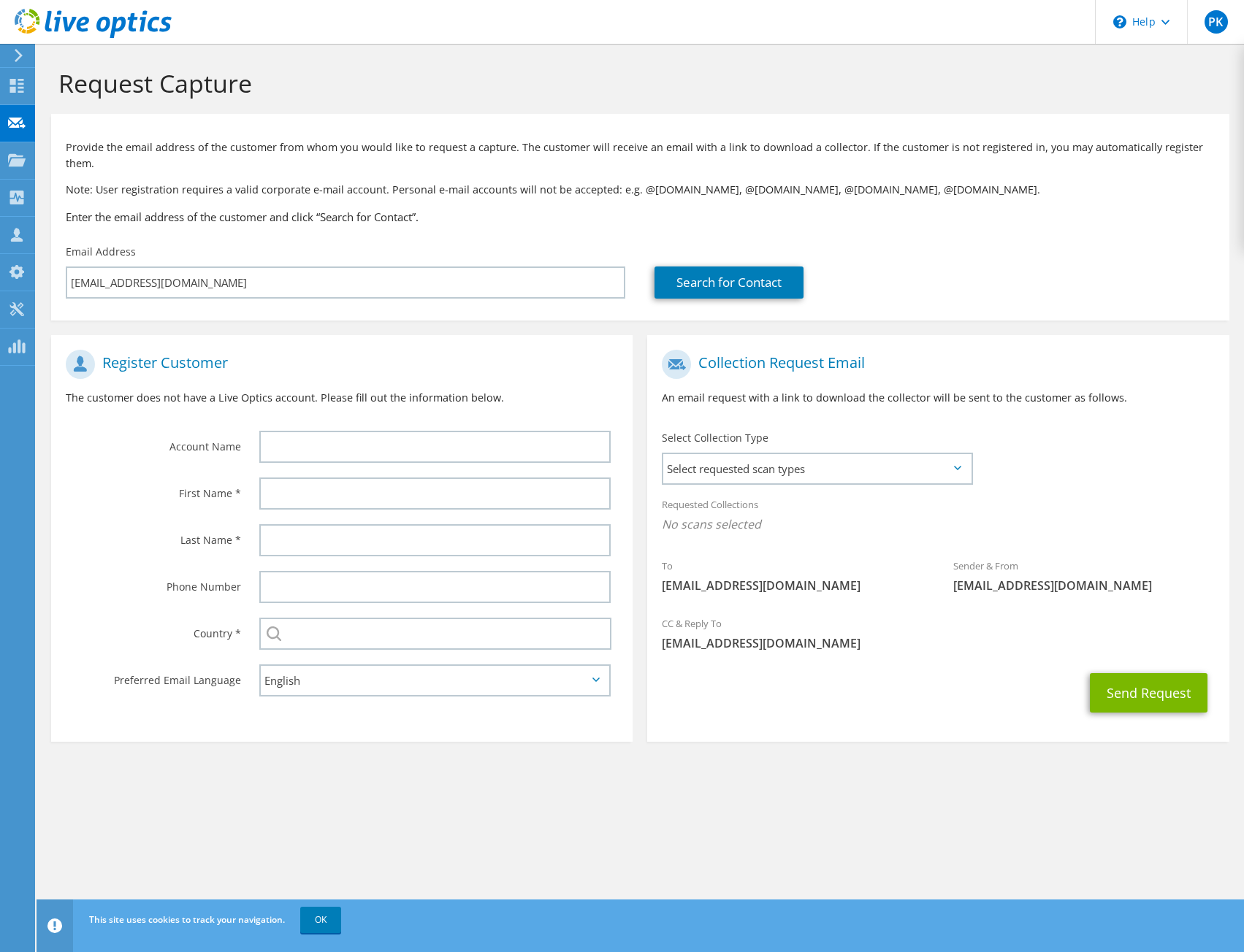
click at [956, 465] on icon at bounding box center [958, 467] width 7 height 5
click at [958, 465] on icon at bounding box center [958, 467] width 7 height 5
click at [961, 454] on span "Select requested scan types" at bounding box center [817, 468] width 307 height 29
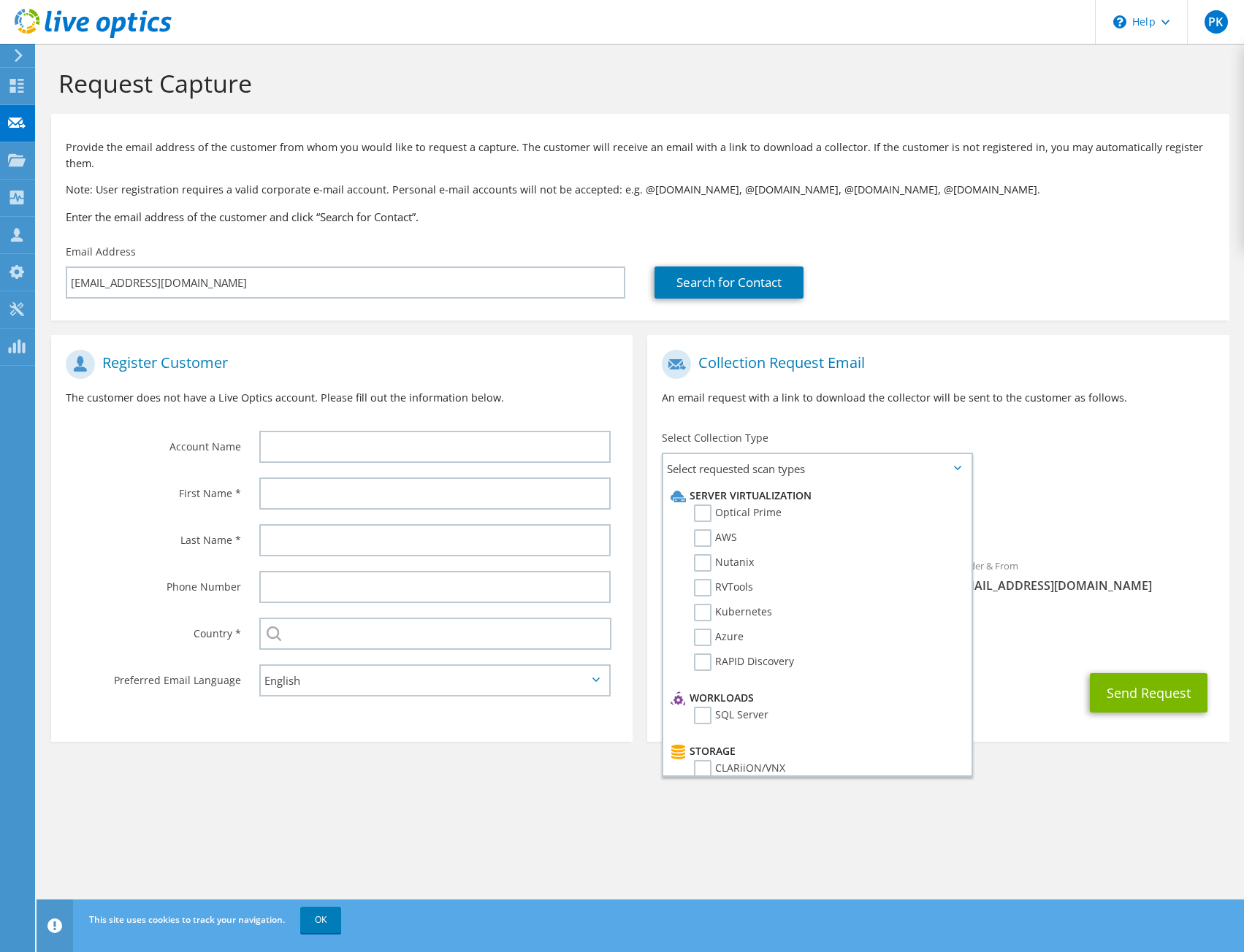
click at [1044, 268] on div "Search for Contact" at bounding box center [934, 282] width 559 height 33
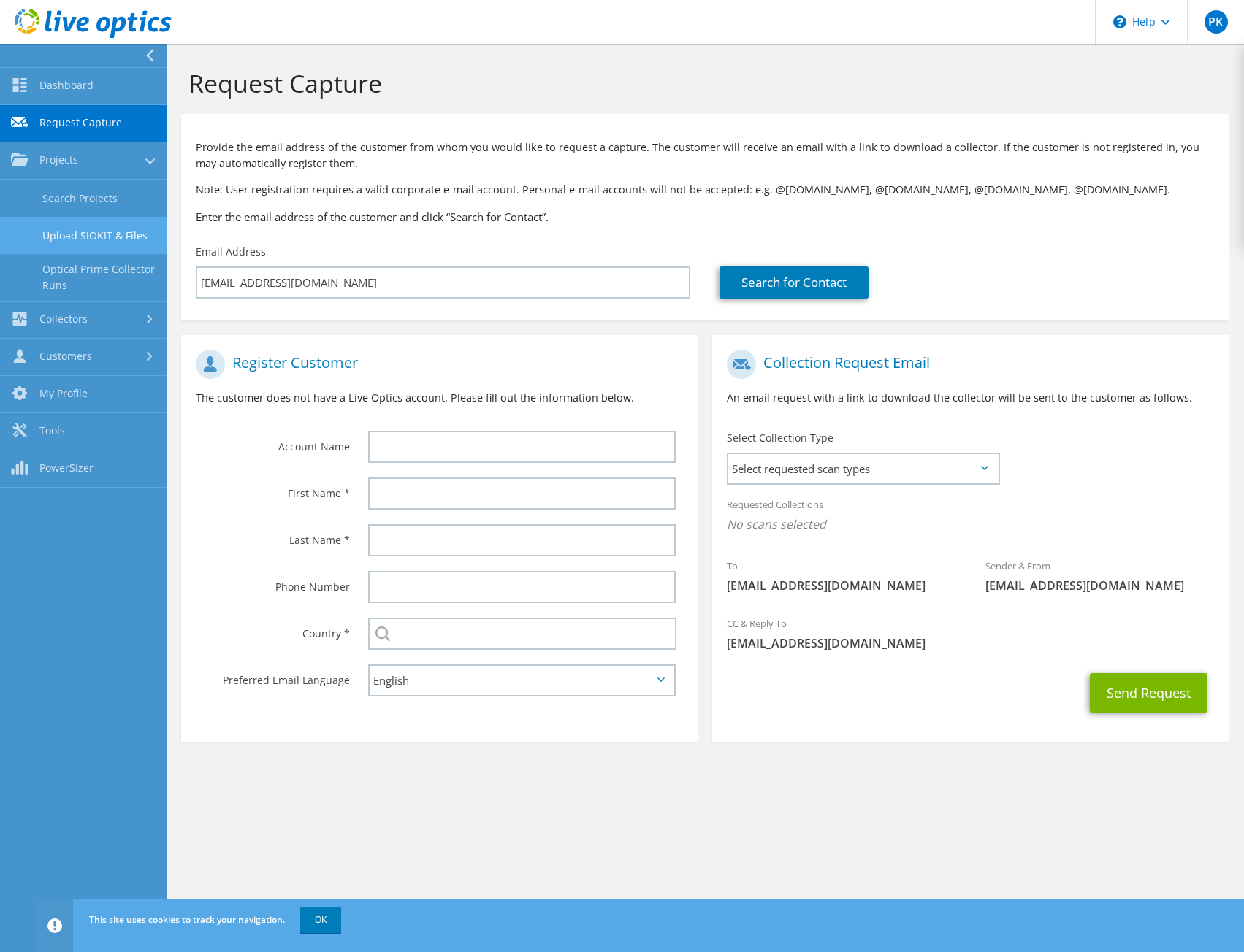
click at [102, 235] on link "Upload SIOKIT & Files" at bounding box center [83, 235] width 166 height 37
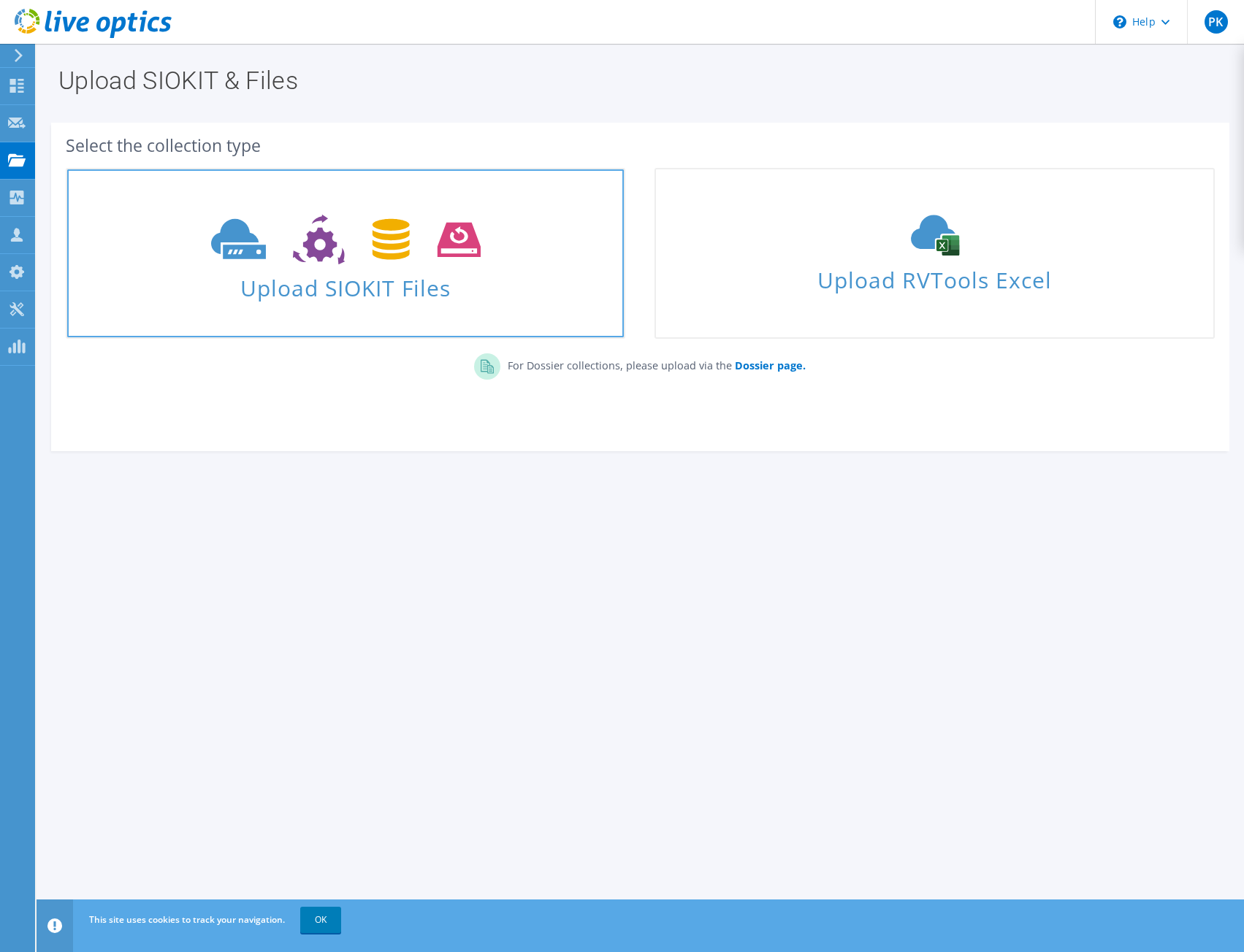
click at [373, 257] on icon at bounding box center [346, 240] width 269 height 50
